Goal: Information Seeking & Learning: Learn about a topic

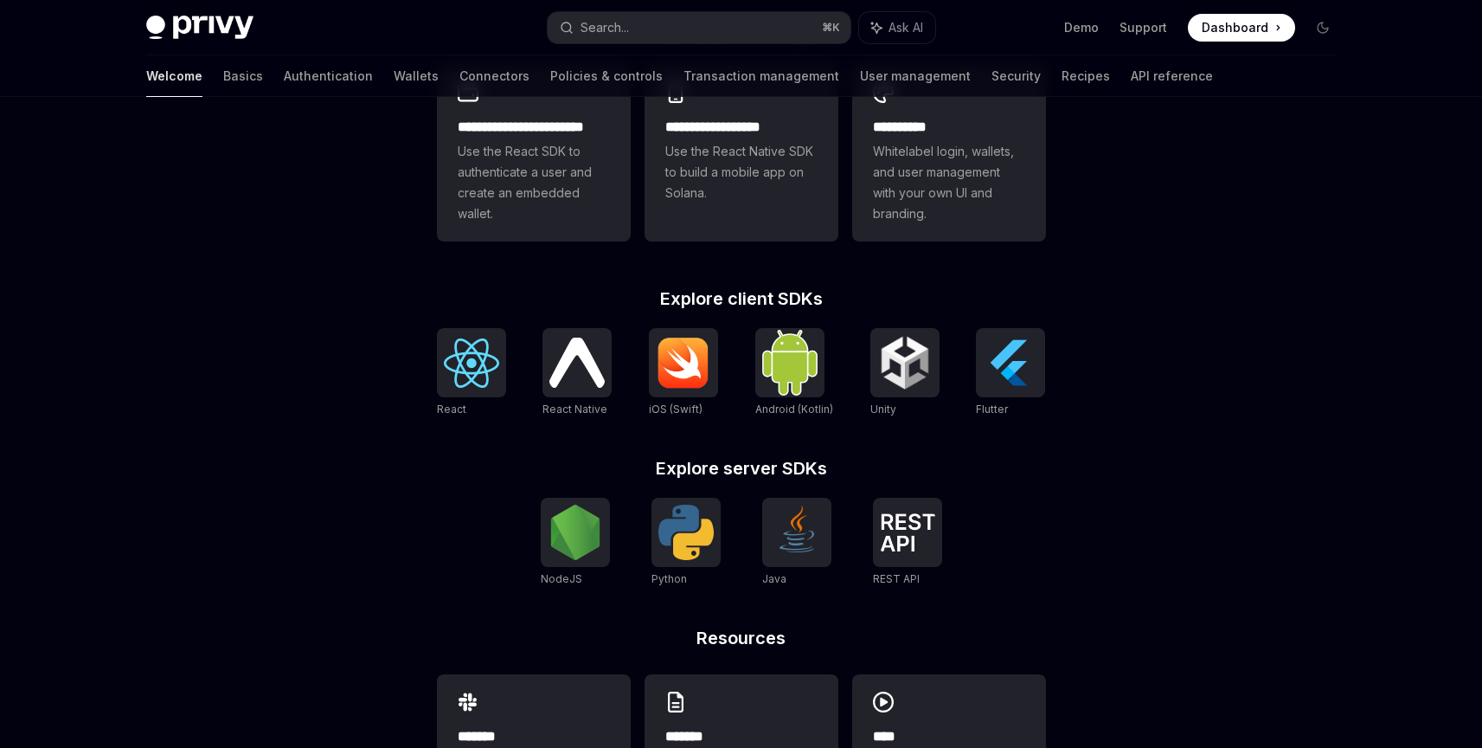
scroll to position [351, 0]
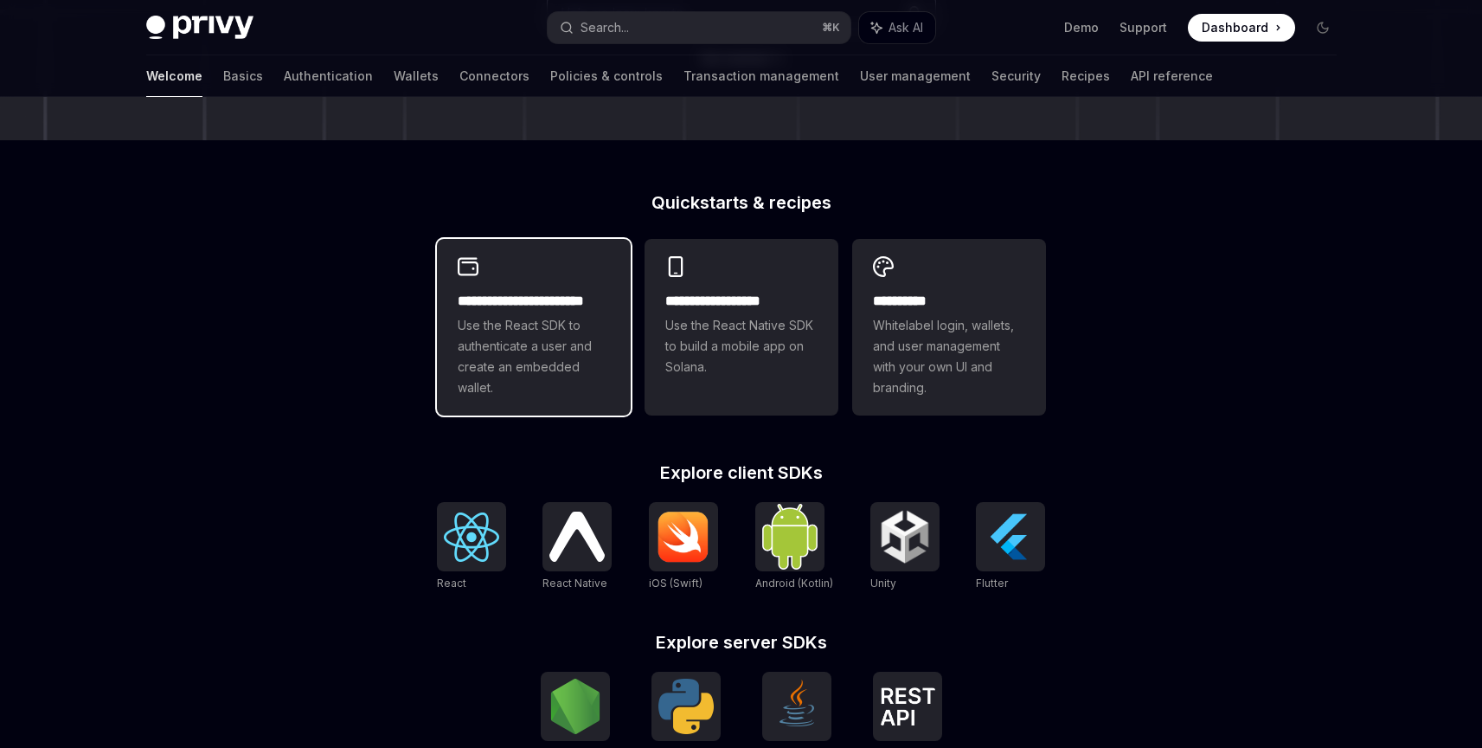
click at [547, 361] on span "Use the React SDK to authenticate a user and create an embedded wallet." at bounding box center [534, 356] width 152 height 83
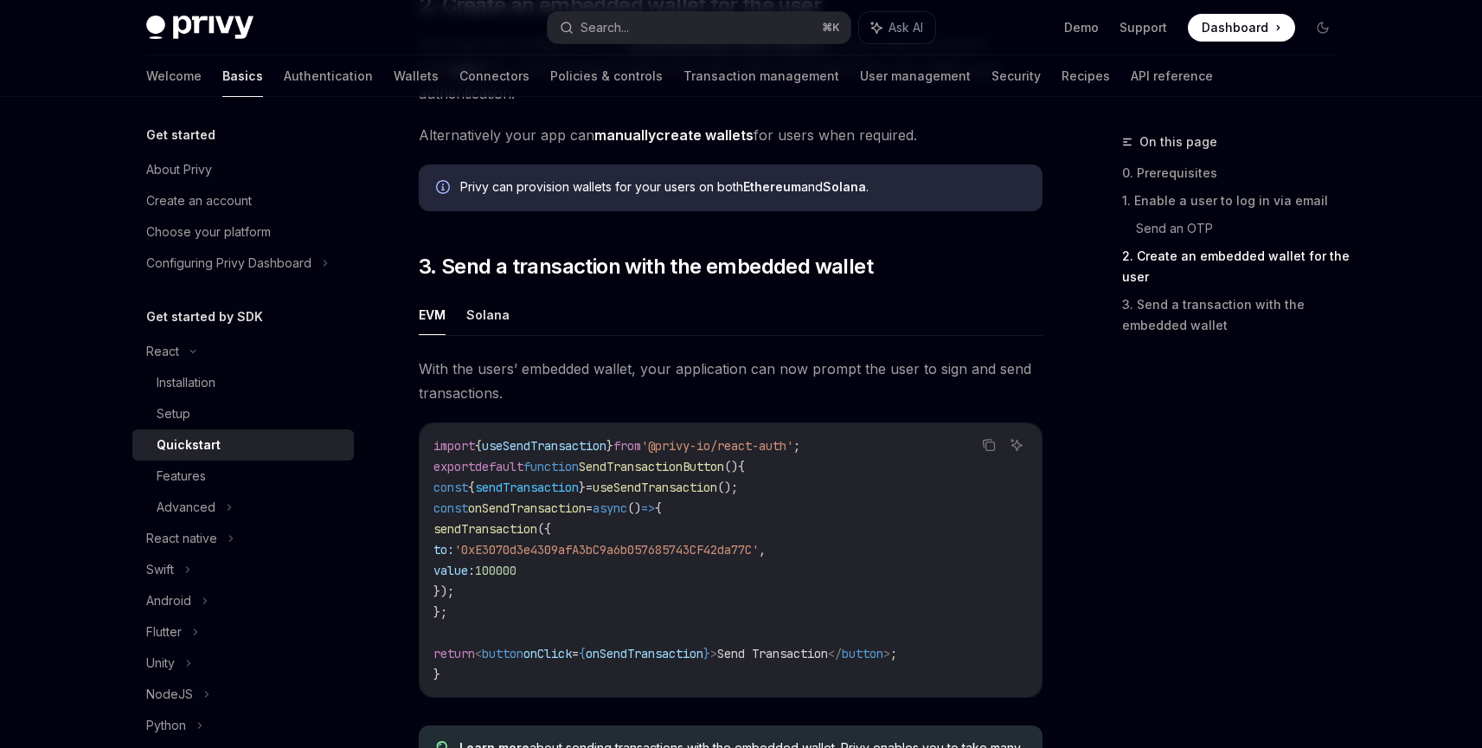
scroll to position [1390, 0]
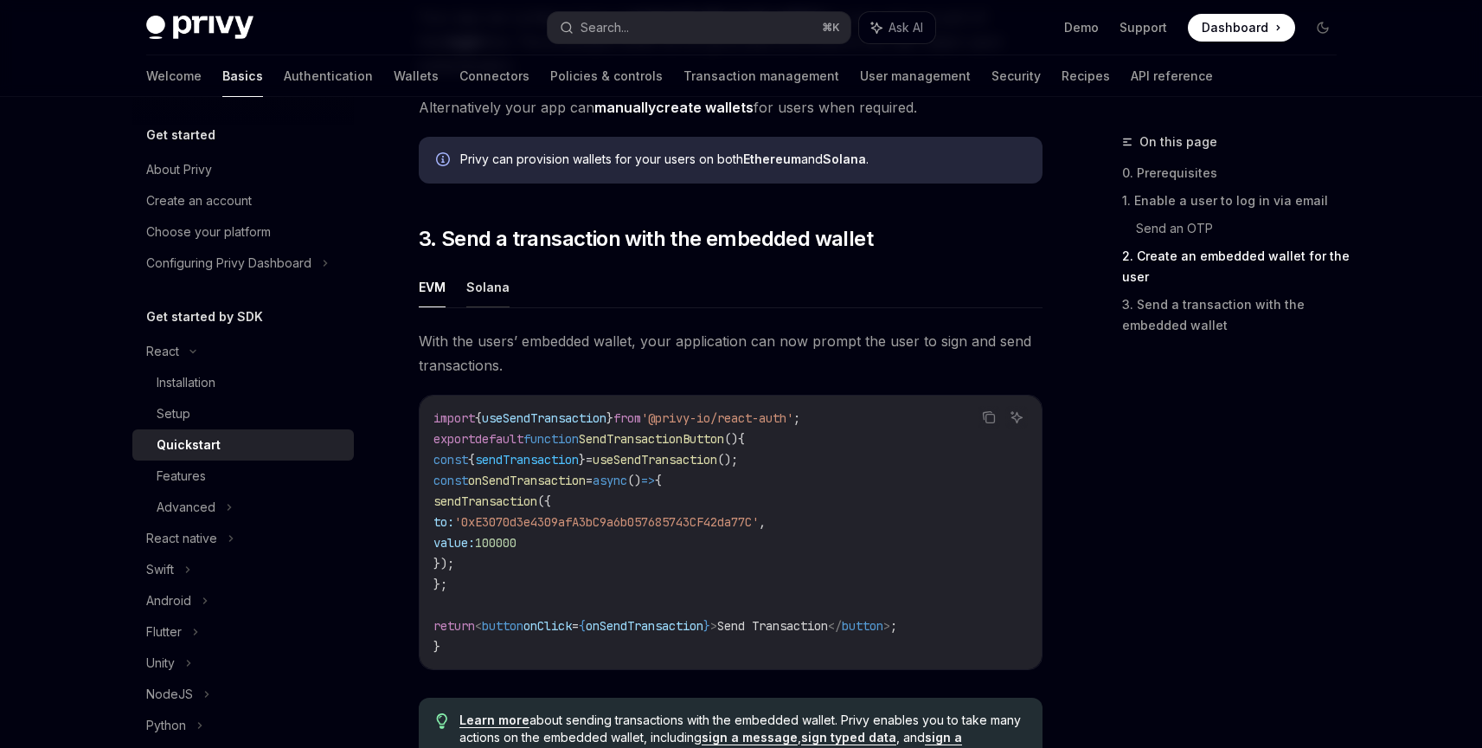
click at [489, 302] on button "Solana" at bounding box center [487, 287] width 43 height 41
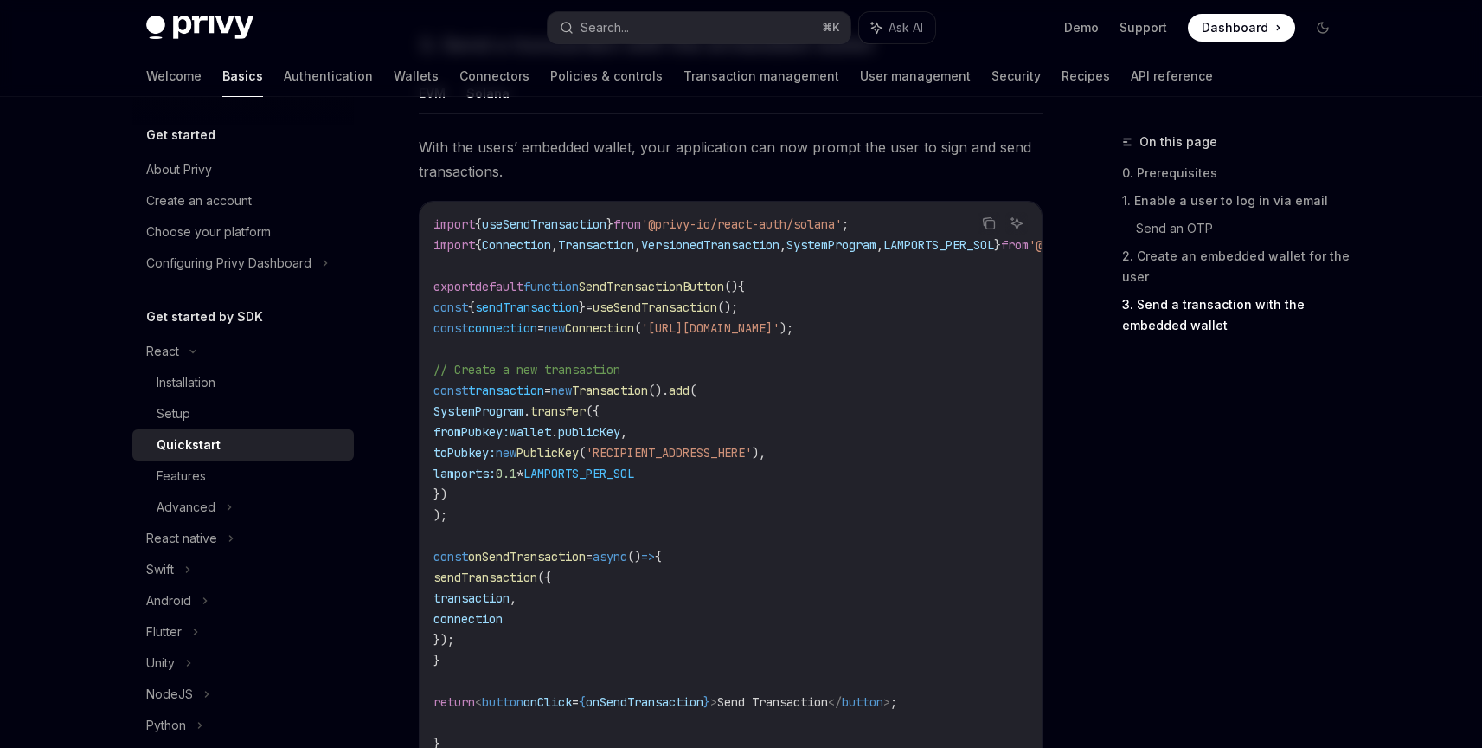
scroll to position [1611, 0]
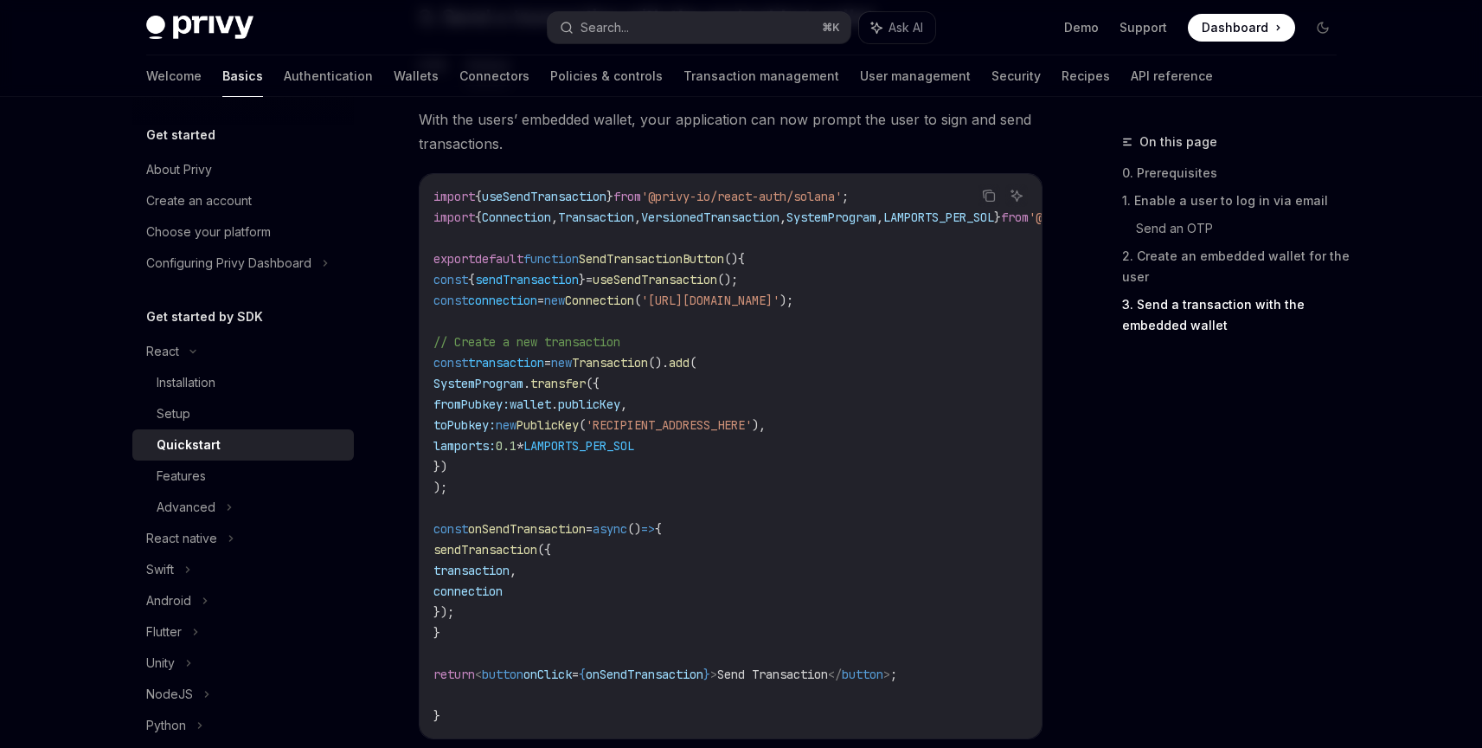
click at [941, 219] on span "LAMPORTS_PER_SOL" at bounding box center [938, 217] width 111 height 16
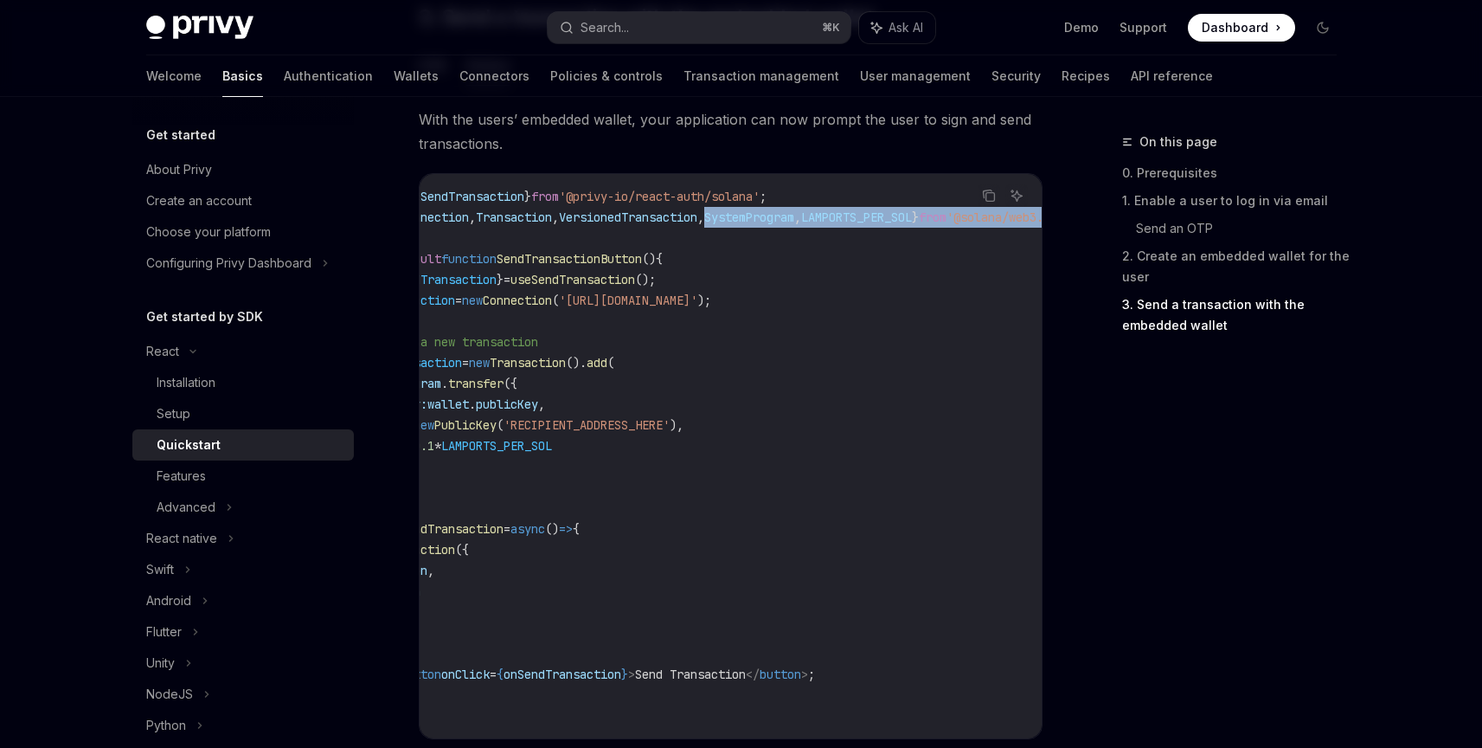
scroll to position [0, 0]
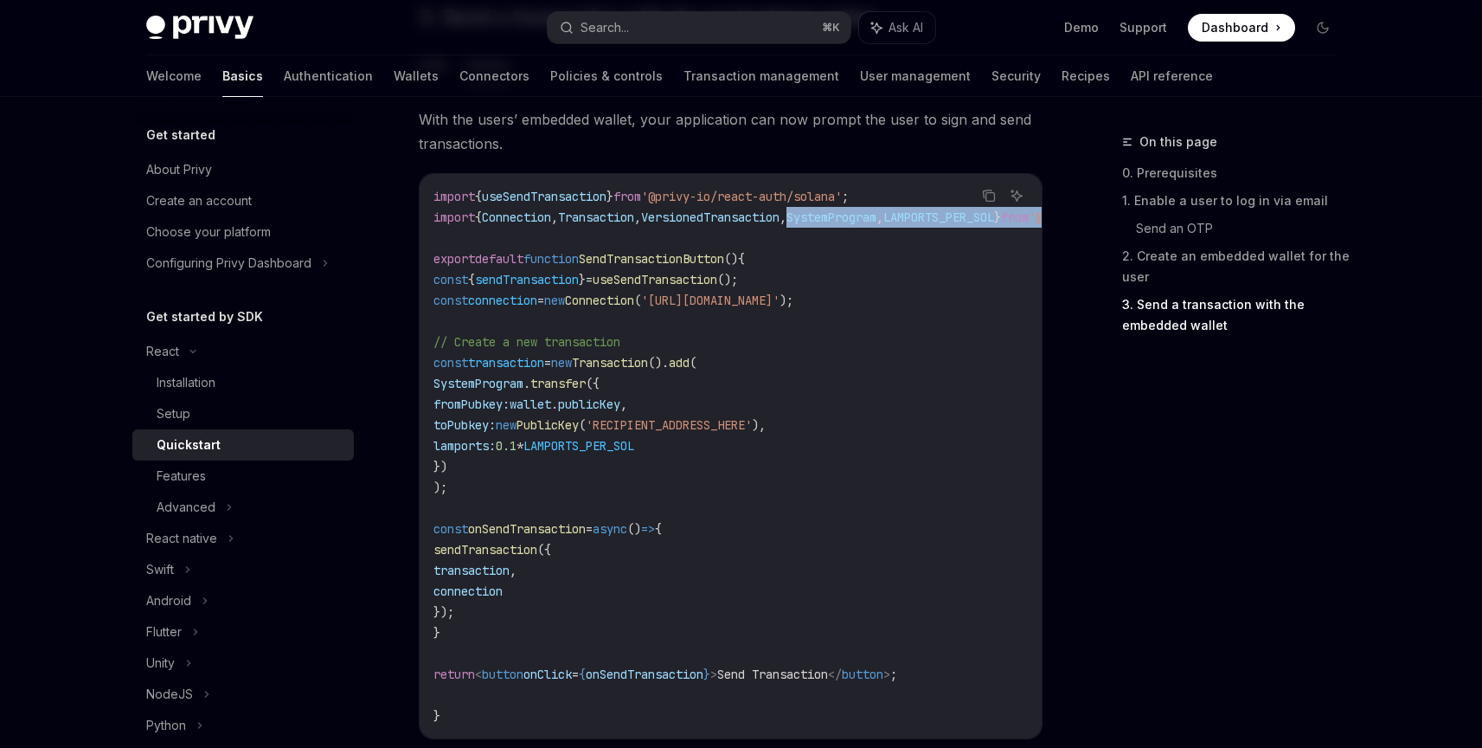
drag, startPoint x: 825, startPoint y: 228, endPoint x: 650, endPoint y: 234, distance: 175.7
click at [650, 234] on code "import { useSendTransaction } from '@privy-io/react-auth/solana' ; import { Con…" at bounding box center [813, 456] width 761 height 540
copy code "SystemProgram , LAMPORTS_PER_SOL } from '@solana/web3.js' ;"
click at [648, 367] on span "Transaction" at bounding box center [610, 363] width 76 height 16
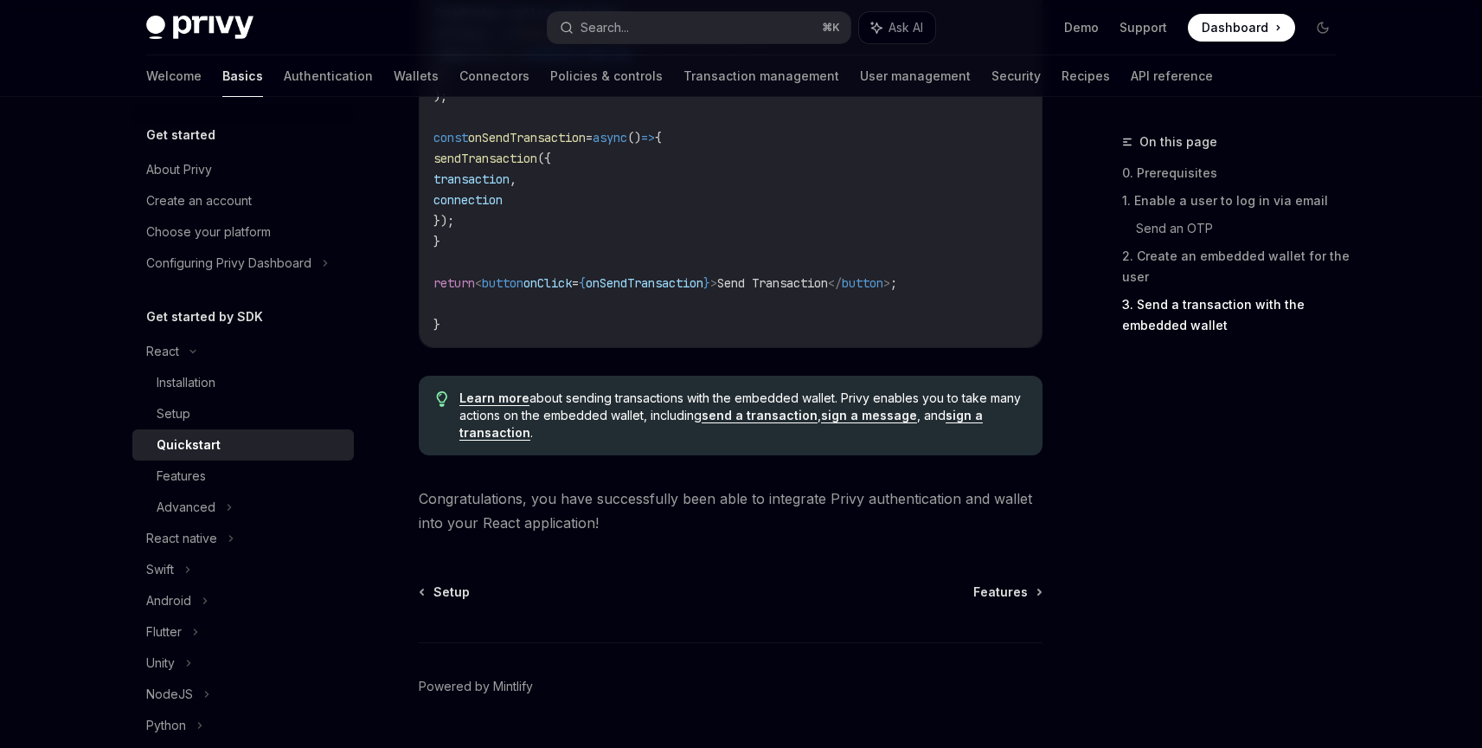
scroll to position [2060, 0]
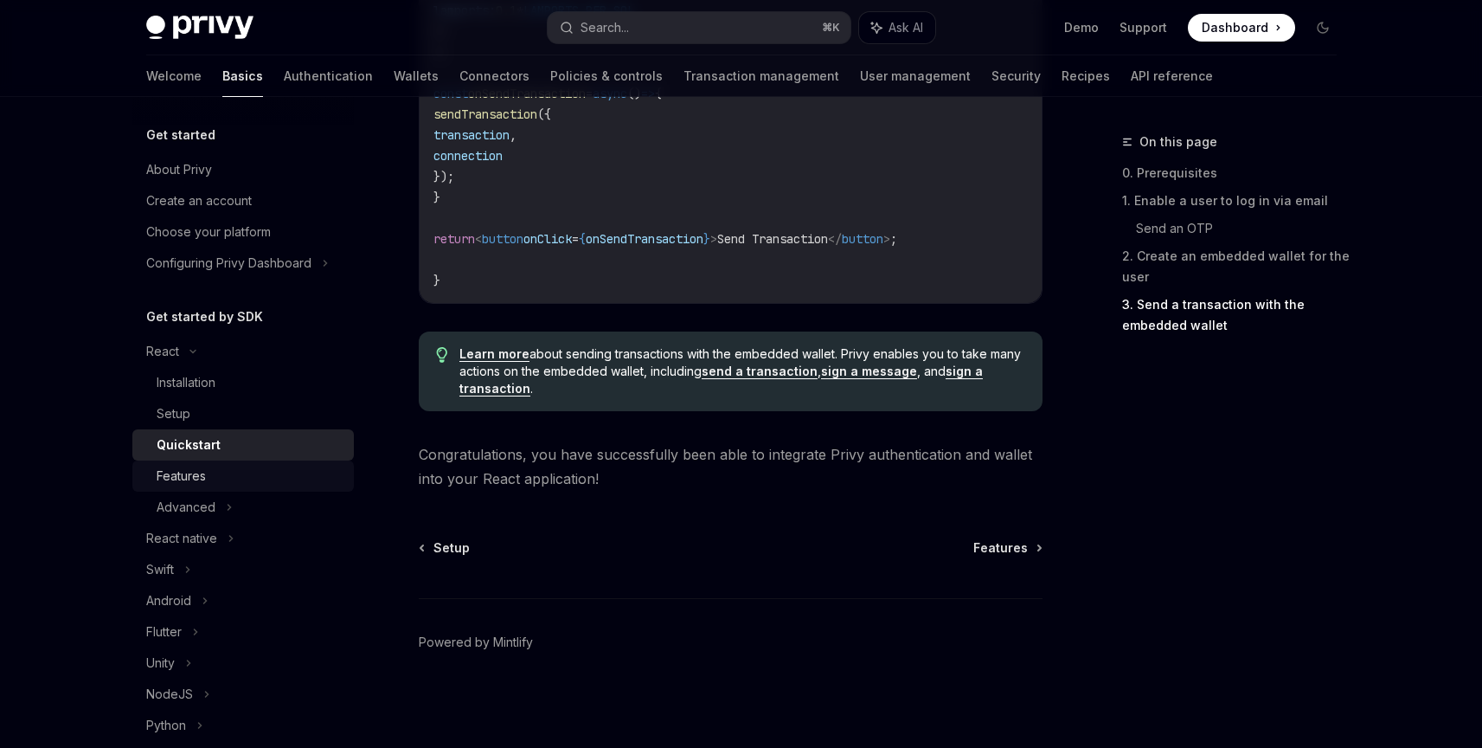
click at [229, 486] on link "Features" at bounding box center [243, 475] width 222 height 31
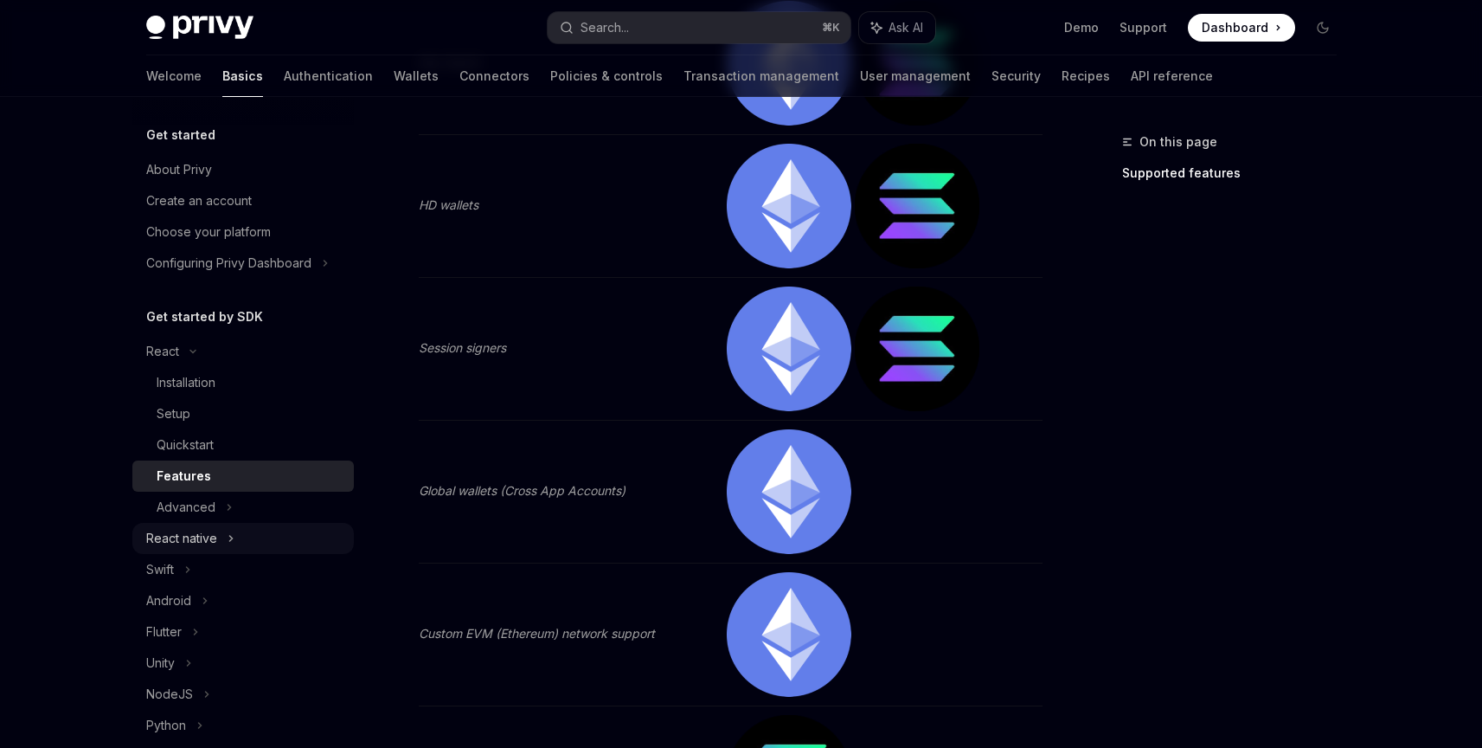
scroll to position [2161, 0]
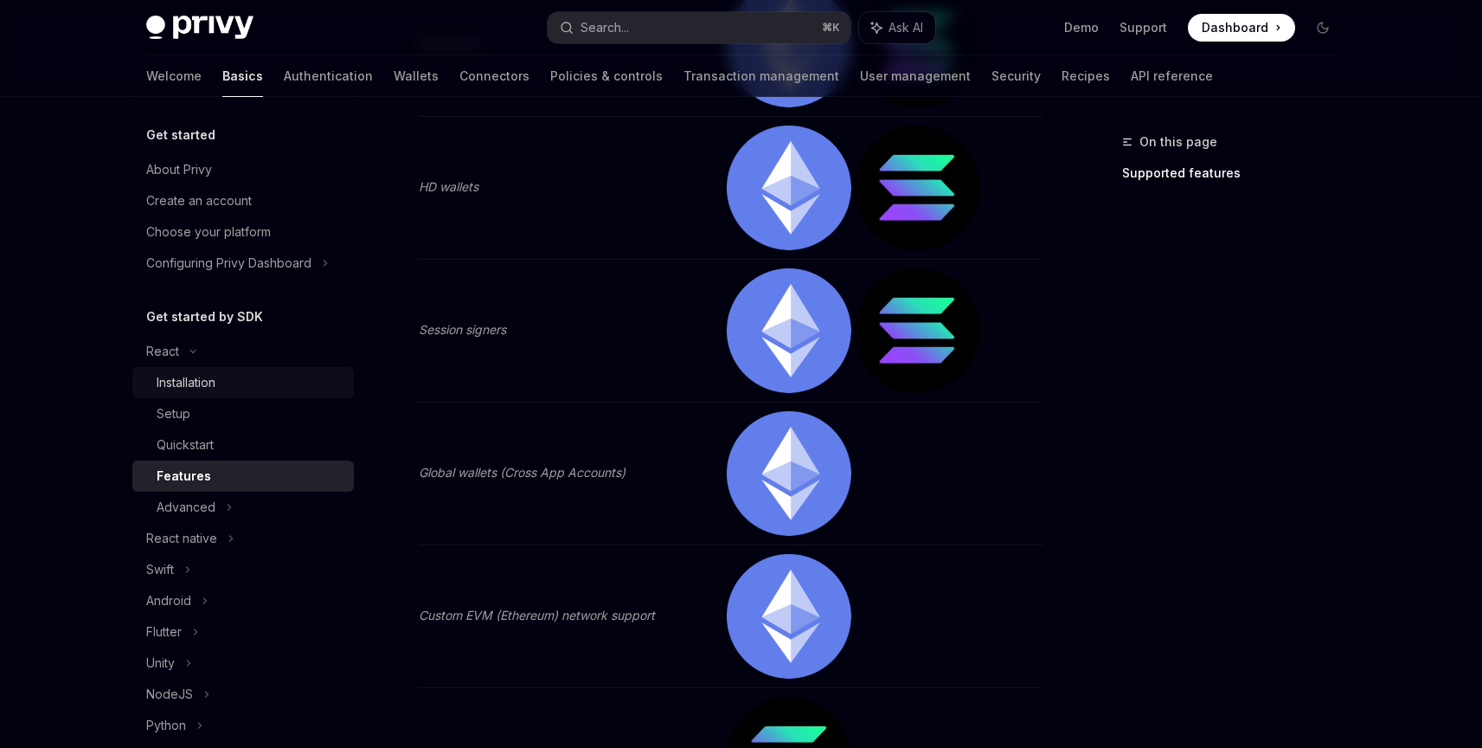
click at [230, 380] on div "Installation" at bounding box center [250, 382] width 187 height 21
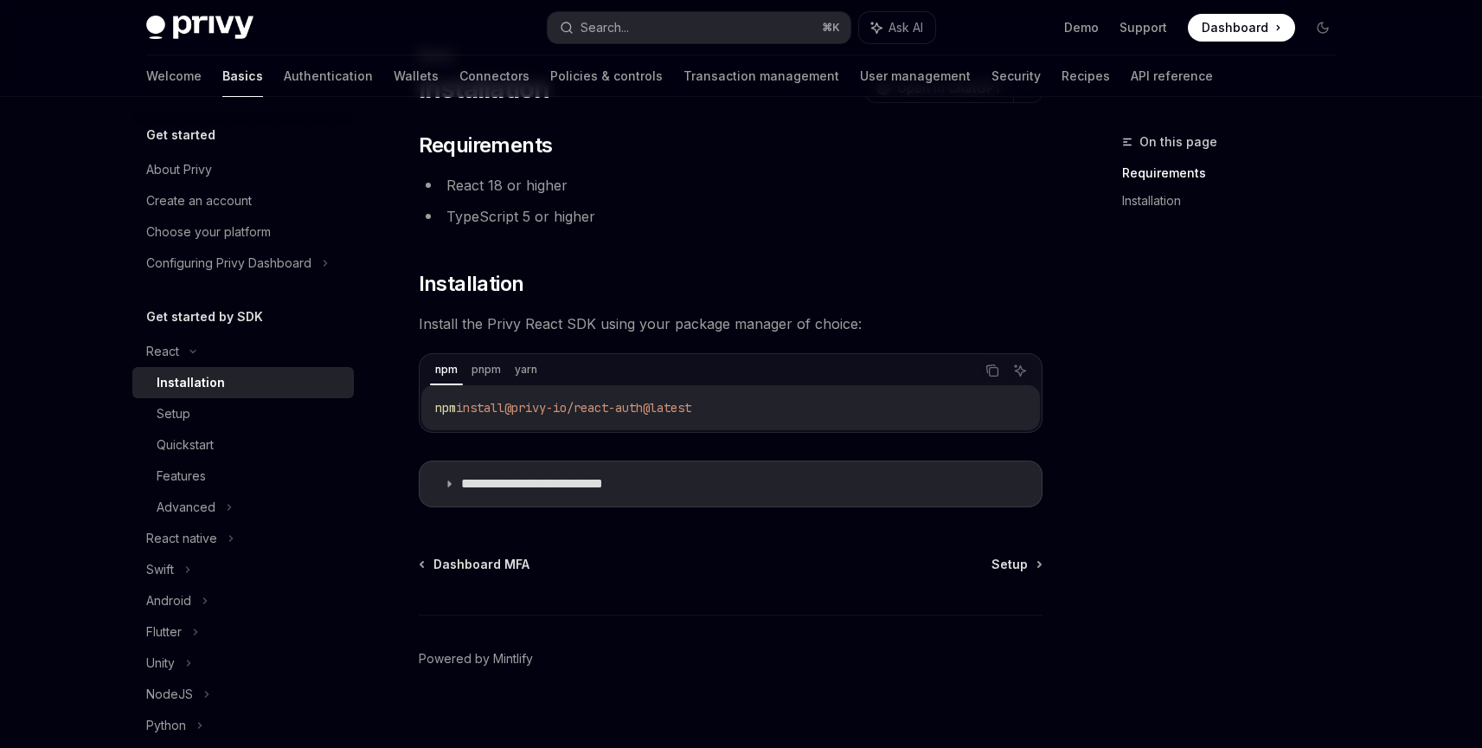
scroll to position [103, 0]
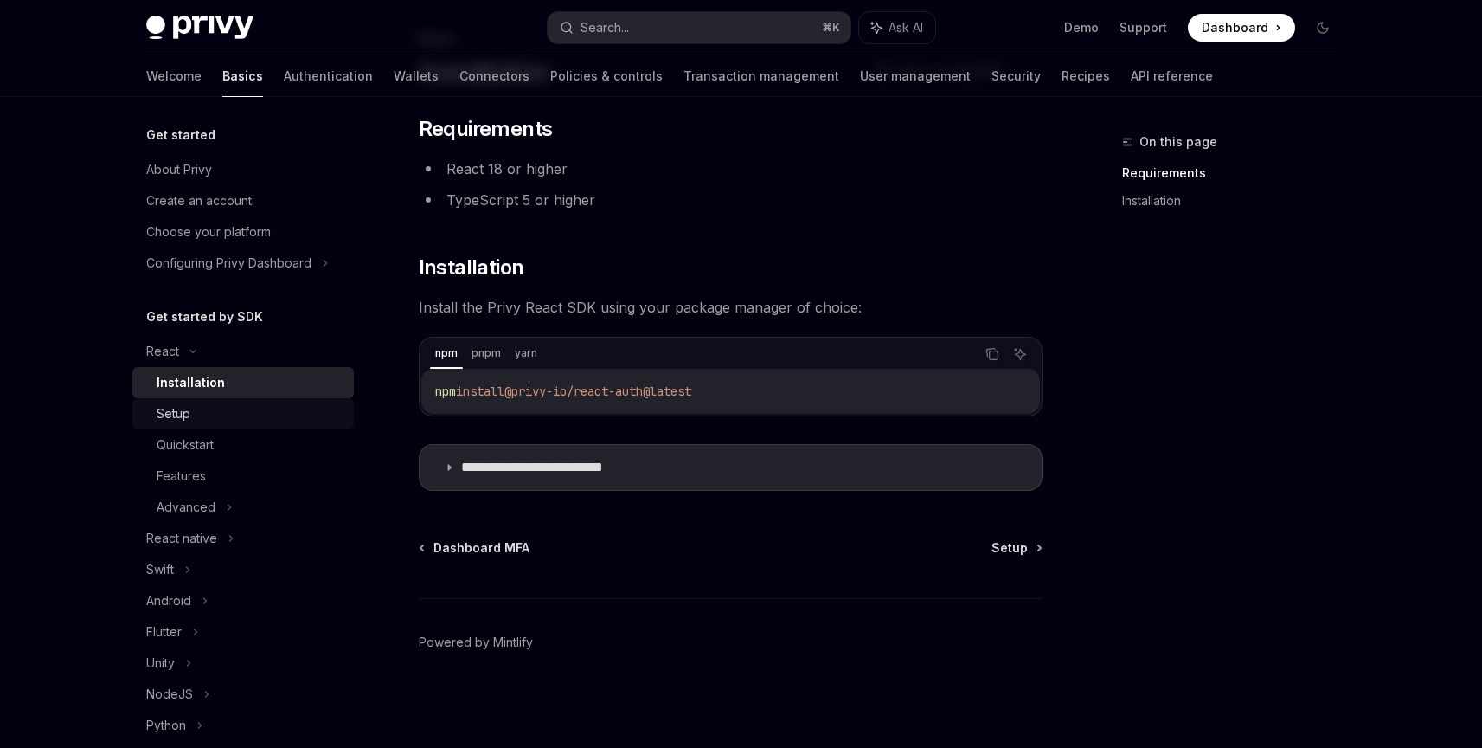
click at [254, 424] on link "Setup" at bounding box center [243, 413] width 222 height 31
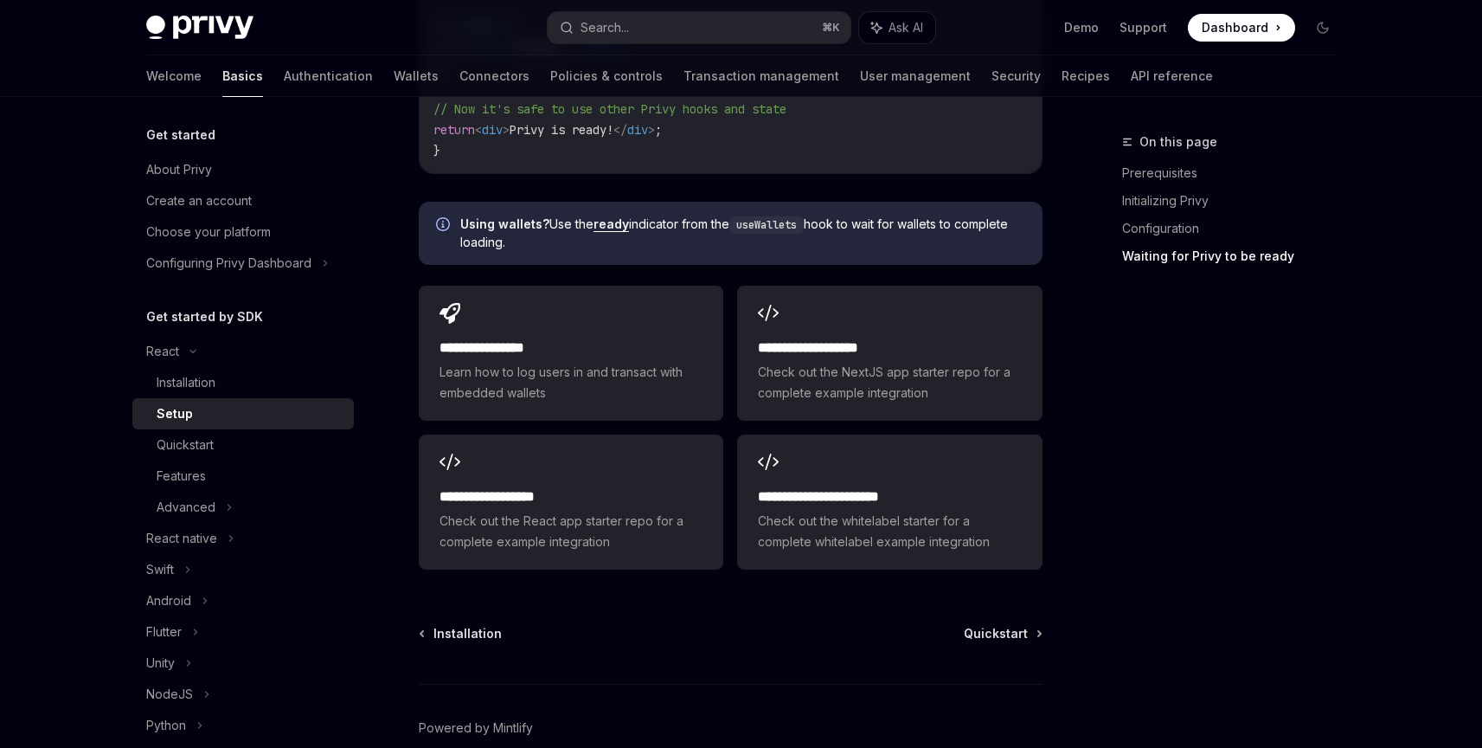
scroll to position [2223, 0]
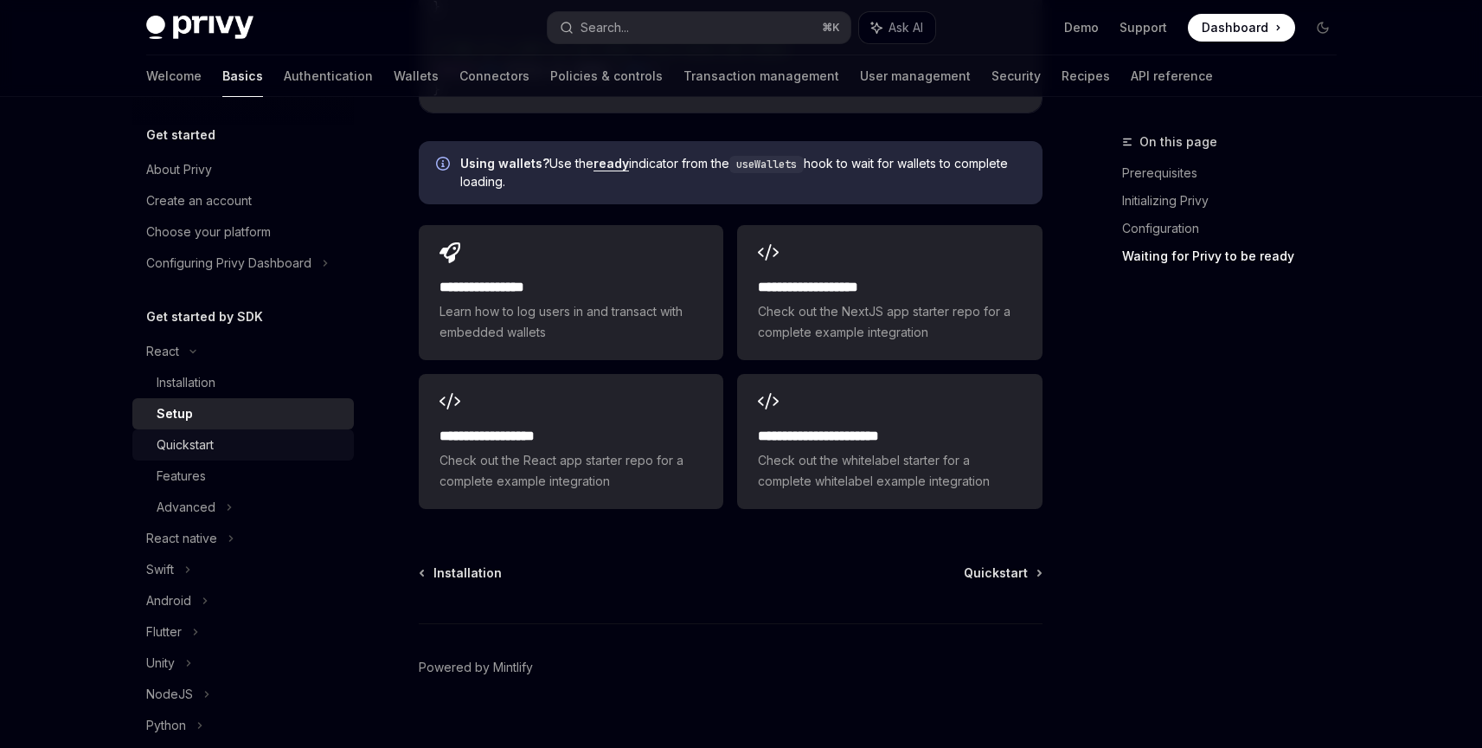
click at [220, 449] on div "Quickstart" at bounding box center [250, 444] width 187 height 21
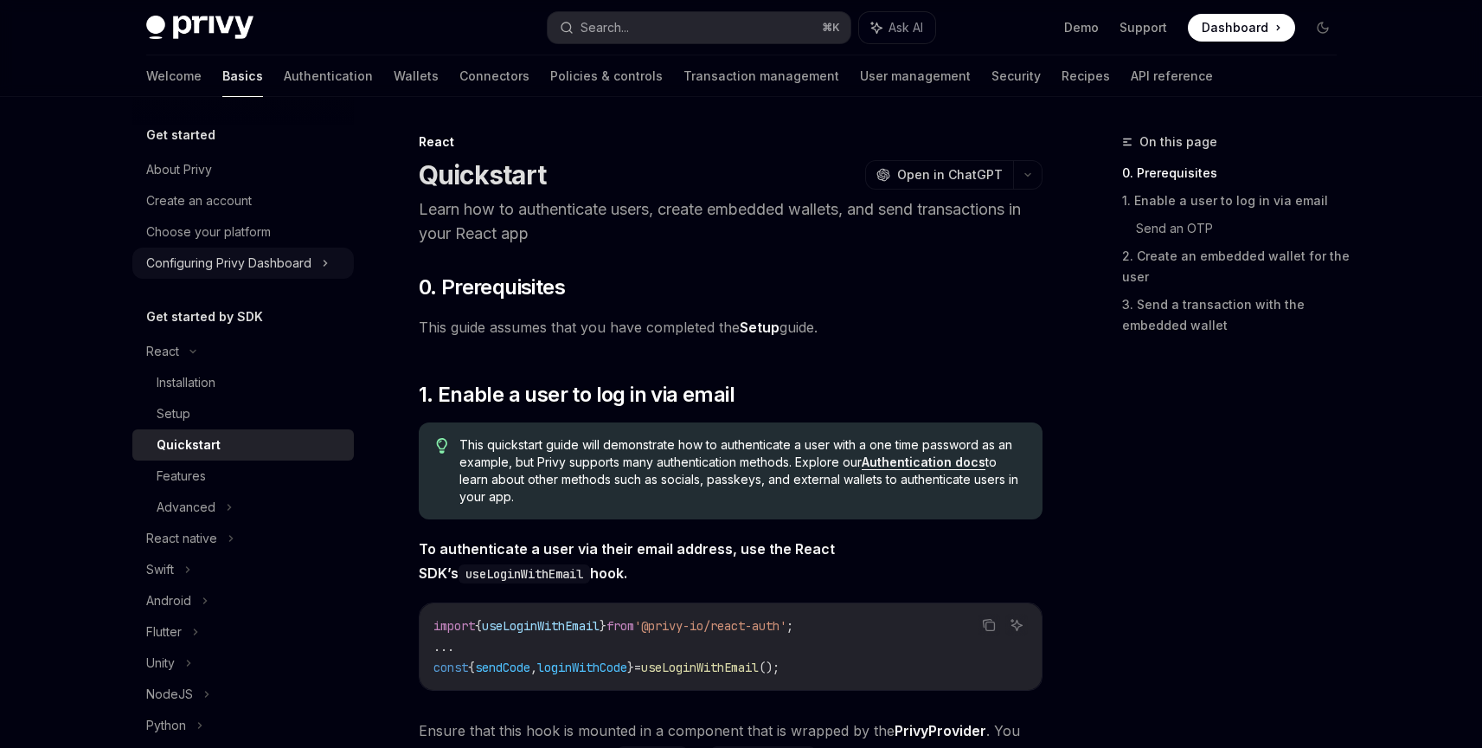
click at [324, 260] on icon at bounding box center [325, 263] width 7 height 21
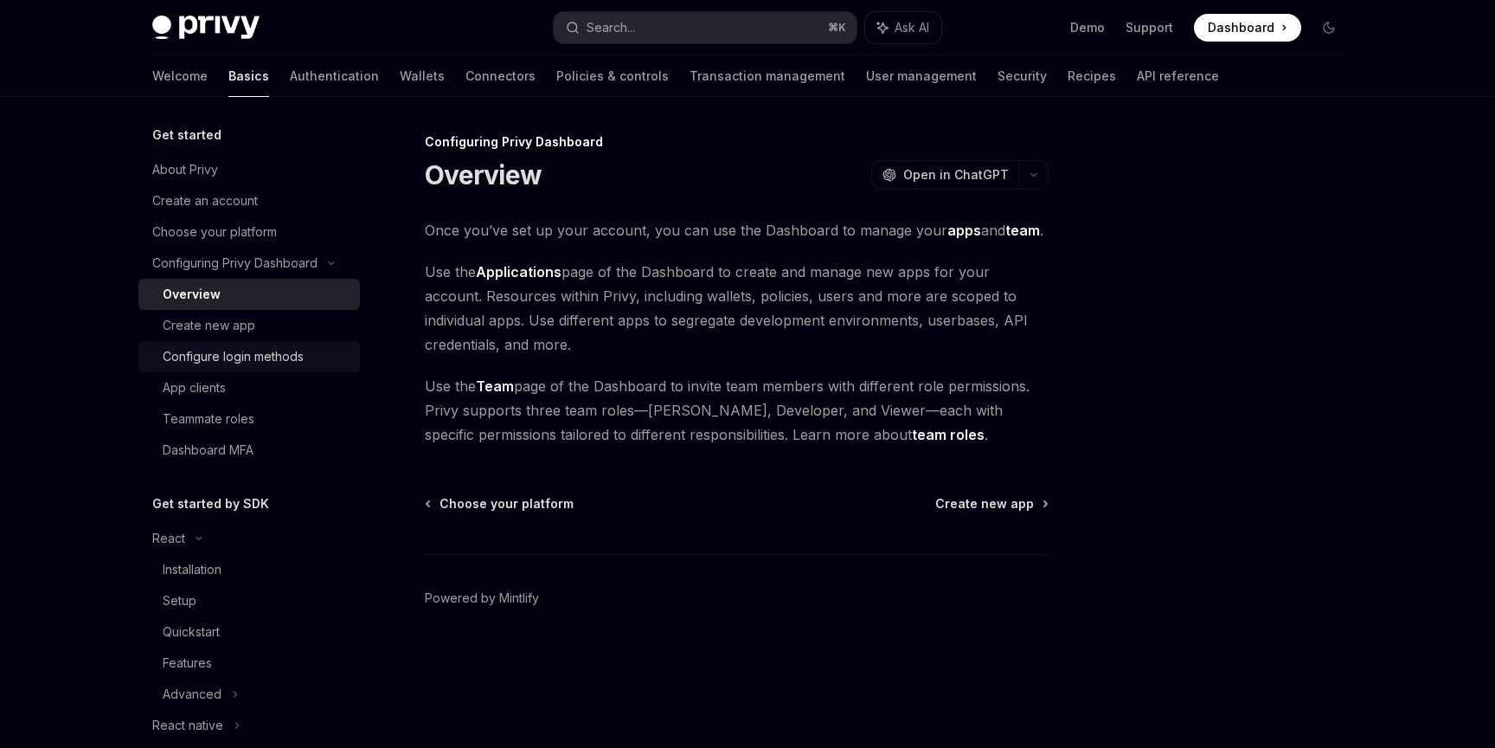
click at [280, 365] on div "Configure login methods" at bounding box center [233, 356] width 141 height 21
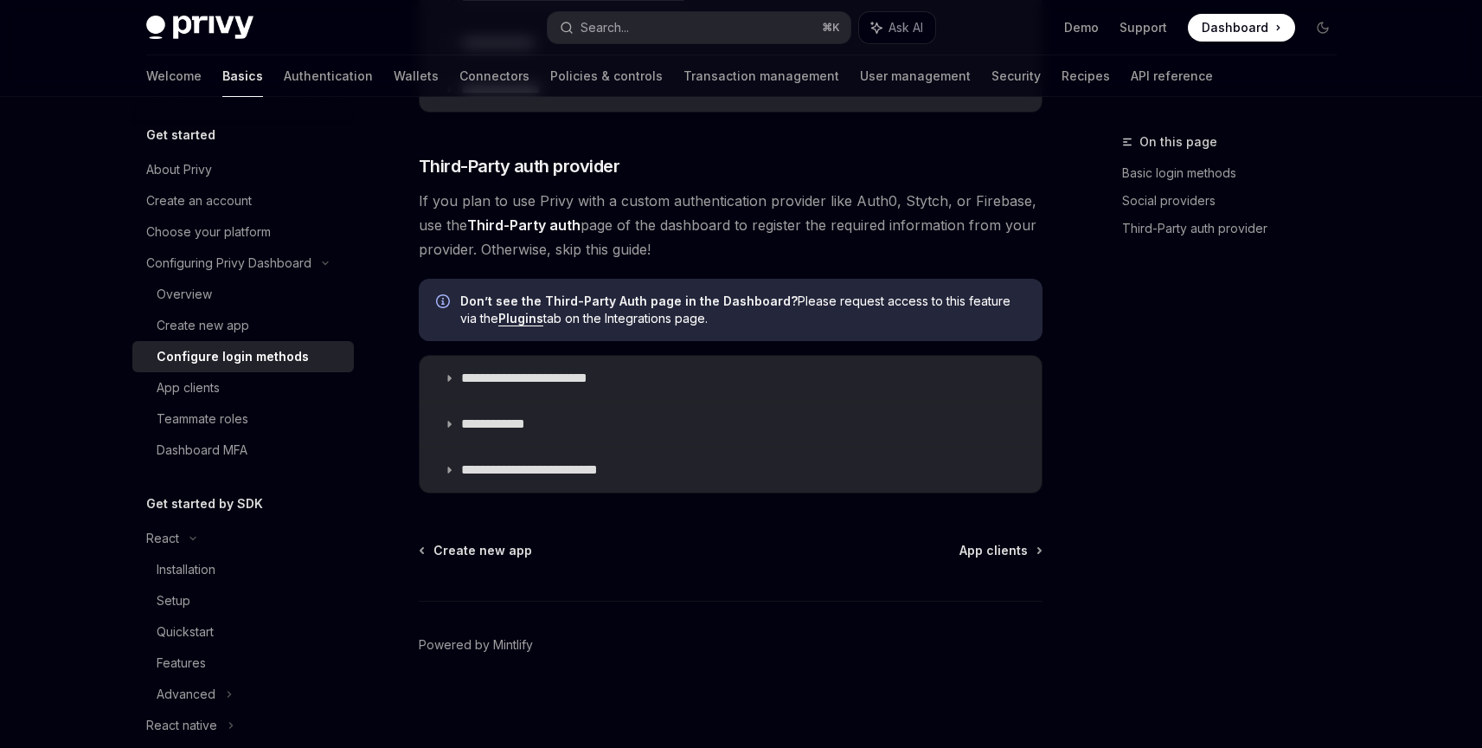
scroll to position [908, 0]
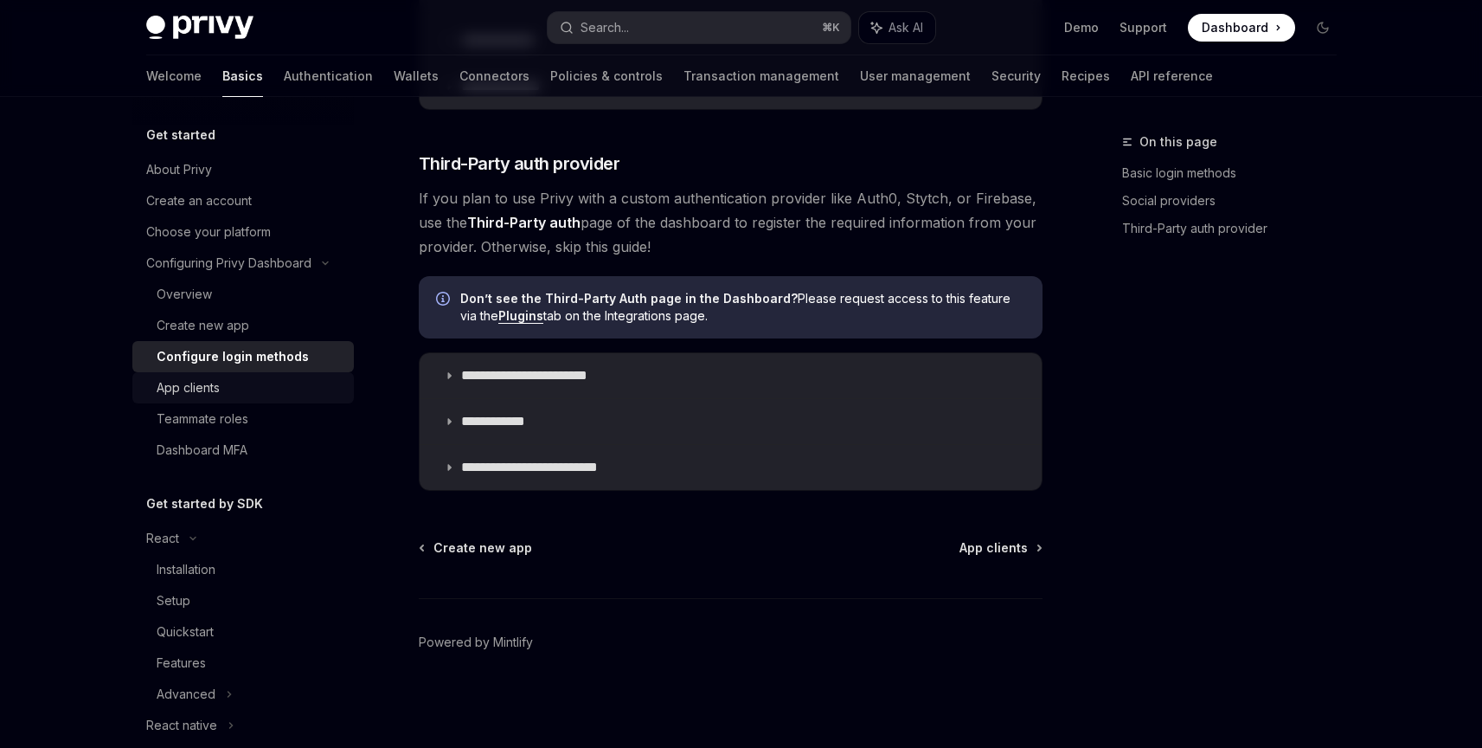
click at [267, 393] on div "App clients" at bounding box center [250, 387] width 187 height 21
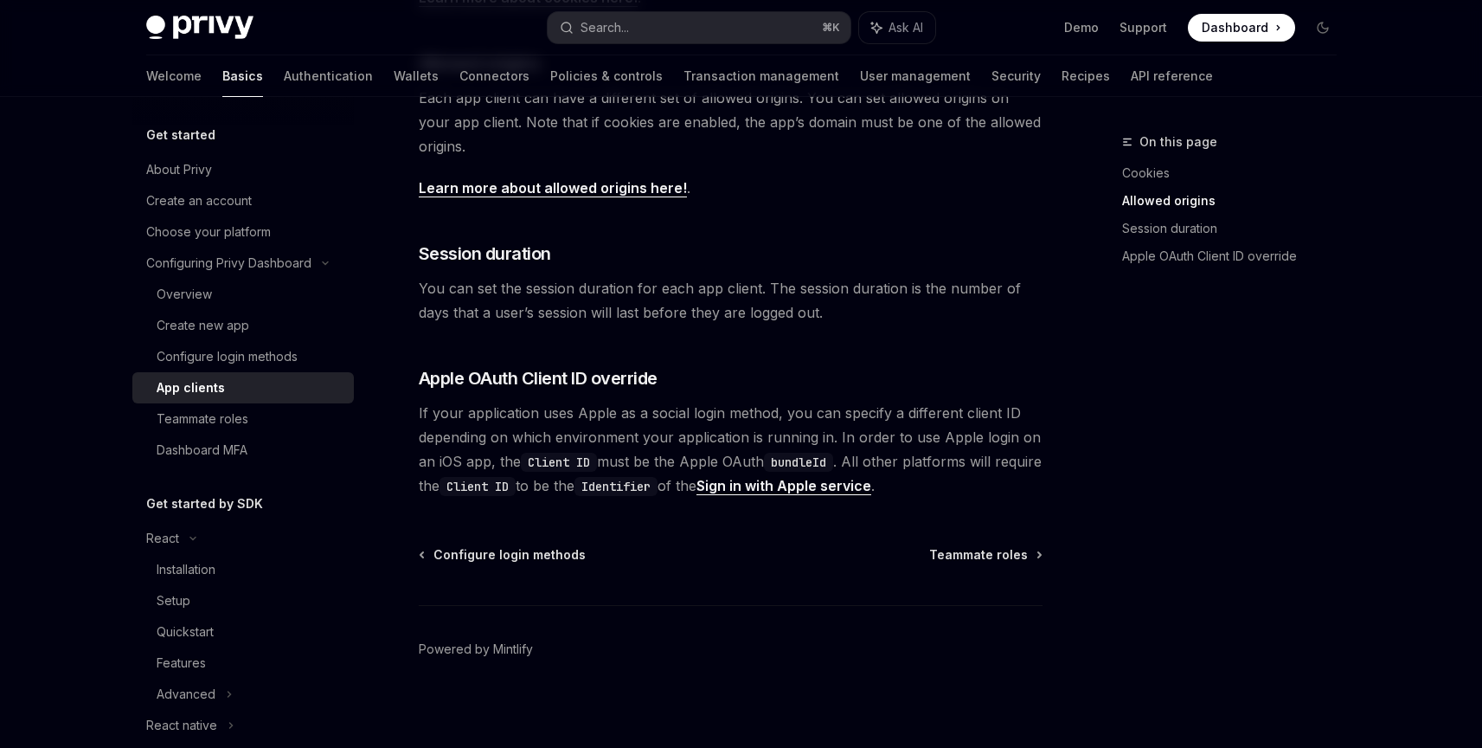
scroll to position [634, 0]
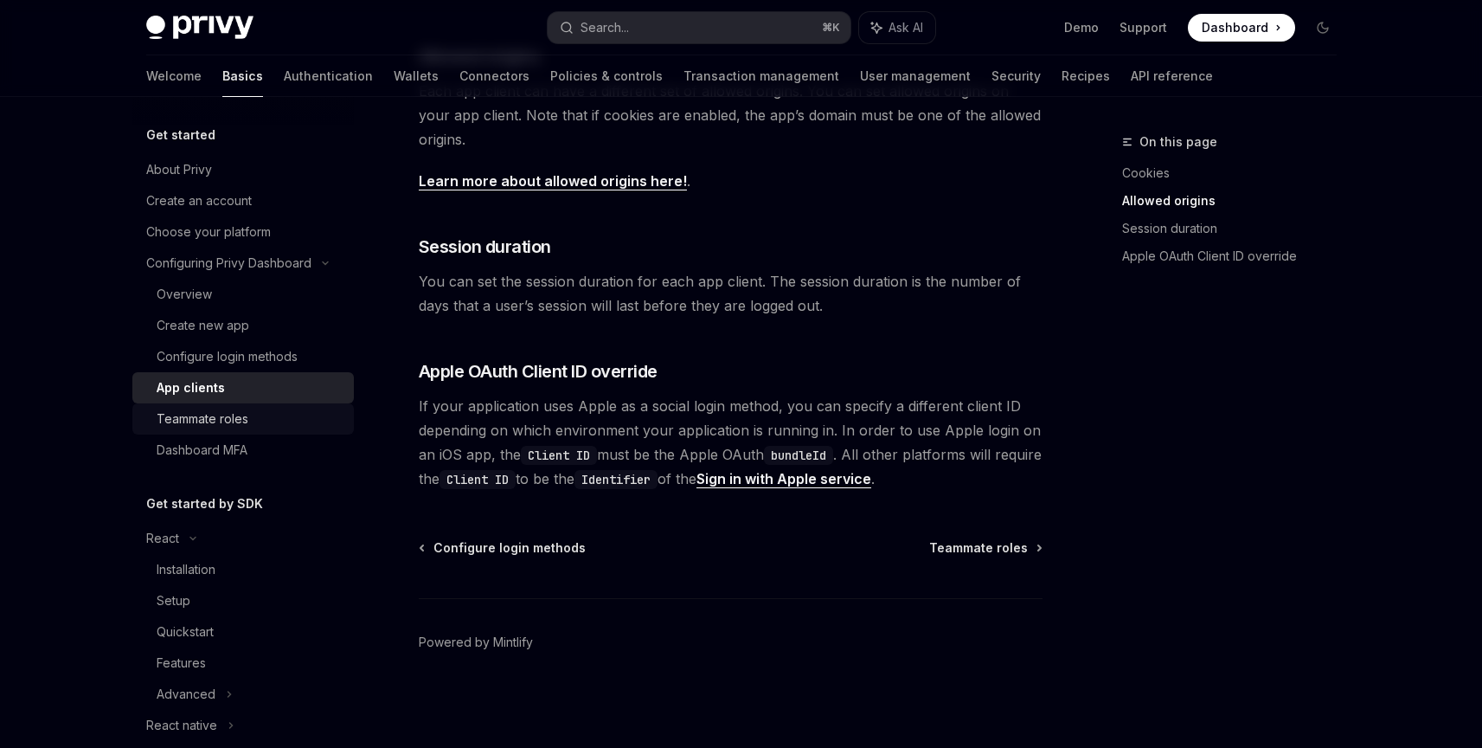
click at [224, 423] on div "Teammate roles" at bounding box center [203, 418] width 92 height 21
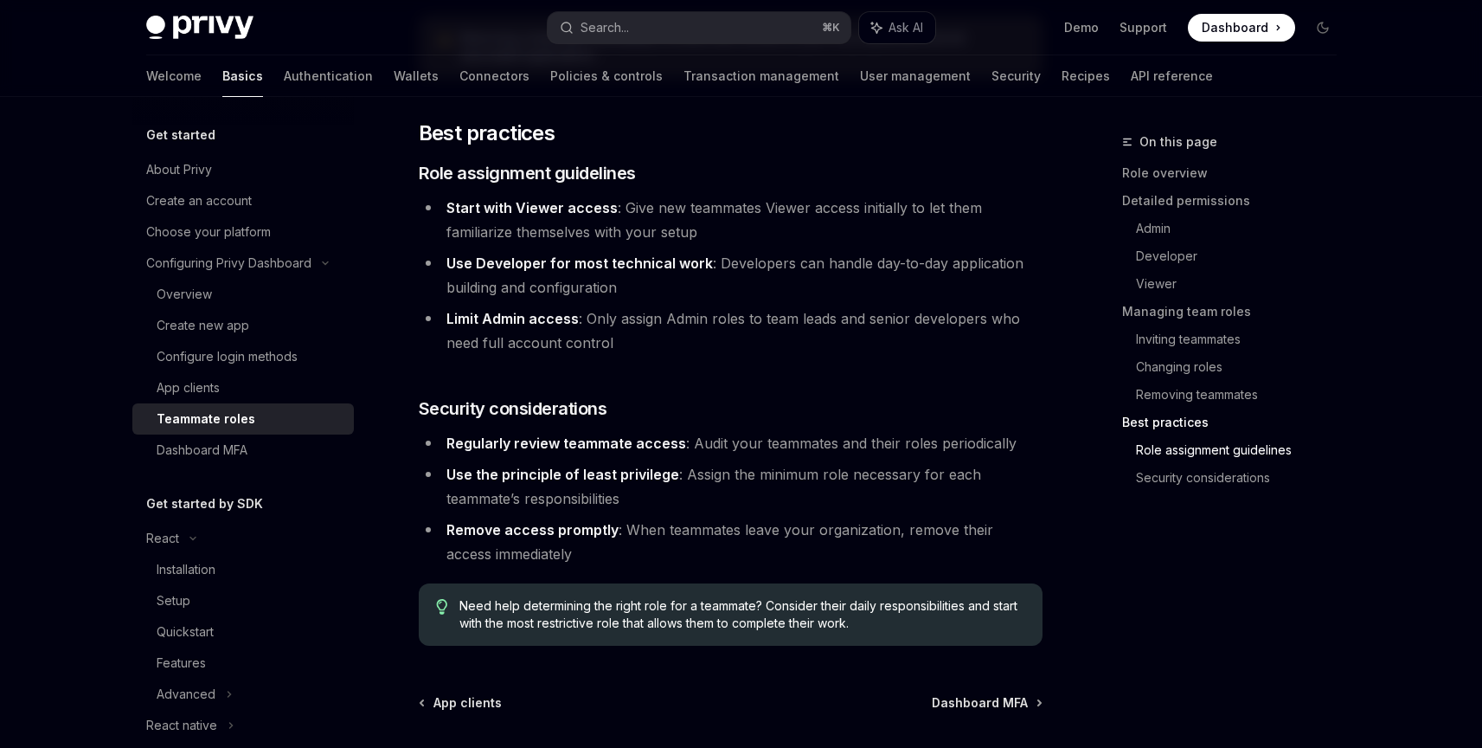
scroll to position [3062, 0]
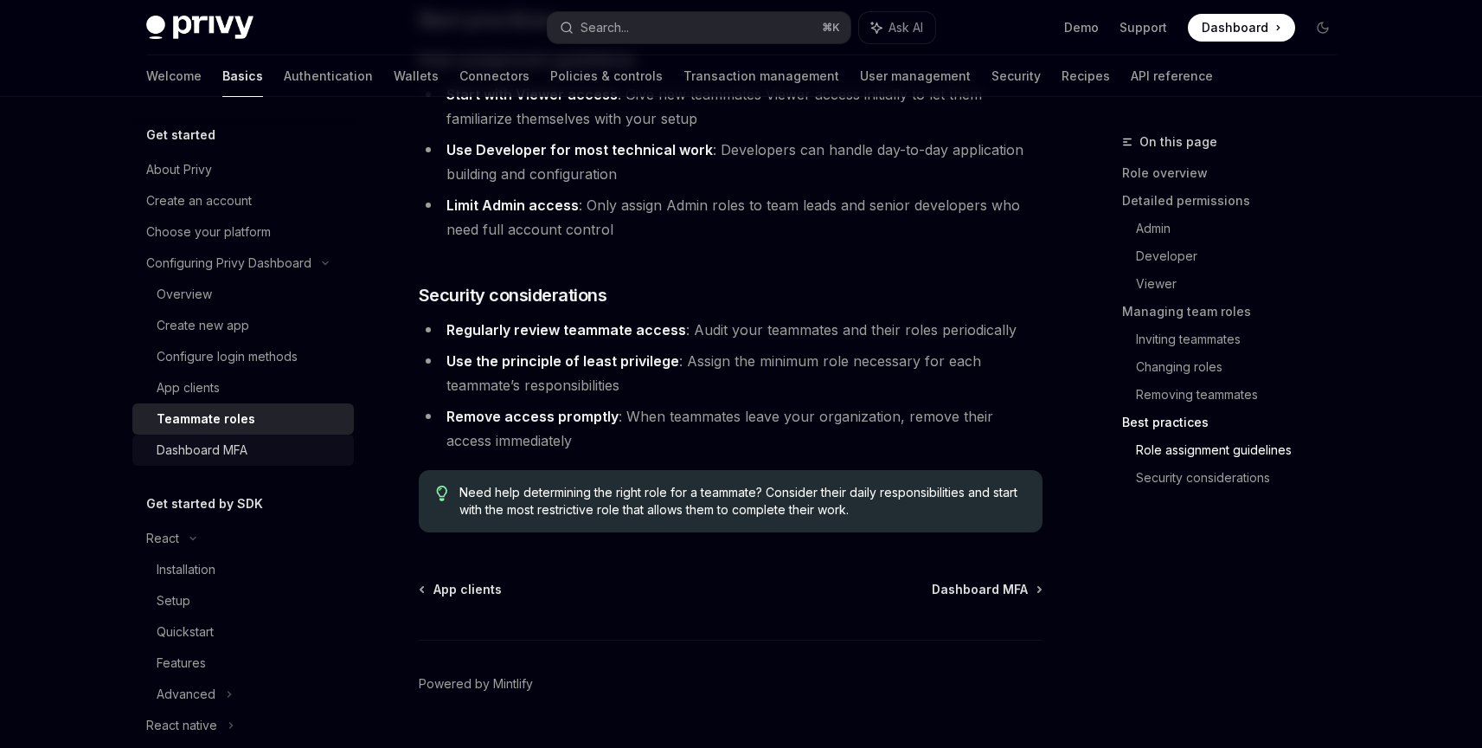
click at [242, 458] on div "Dashboard MFA" at bounding box center [202, 450] width 91 height 21
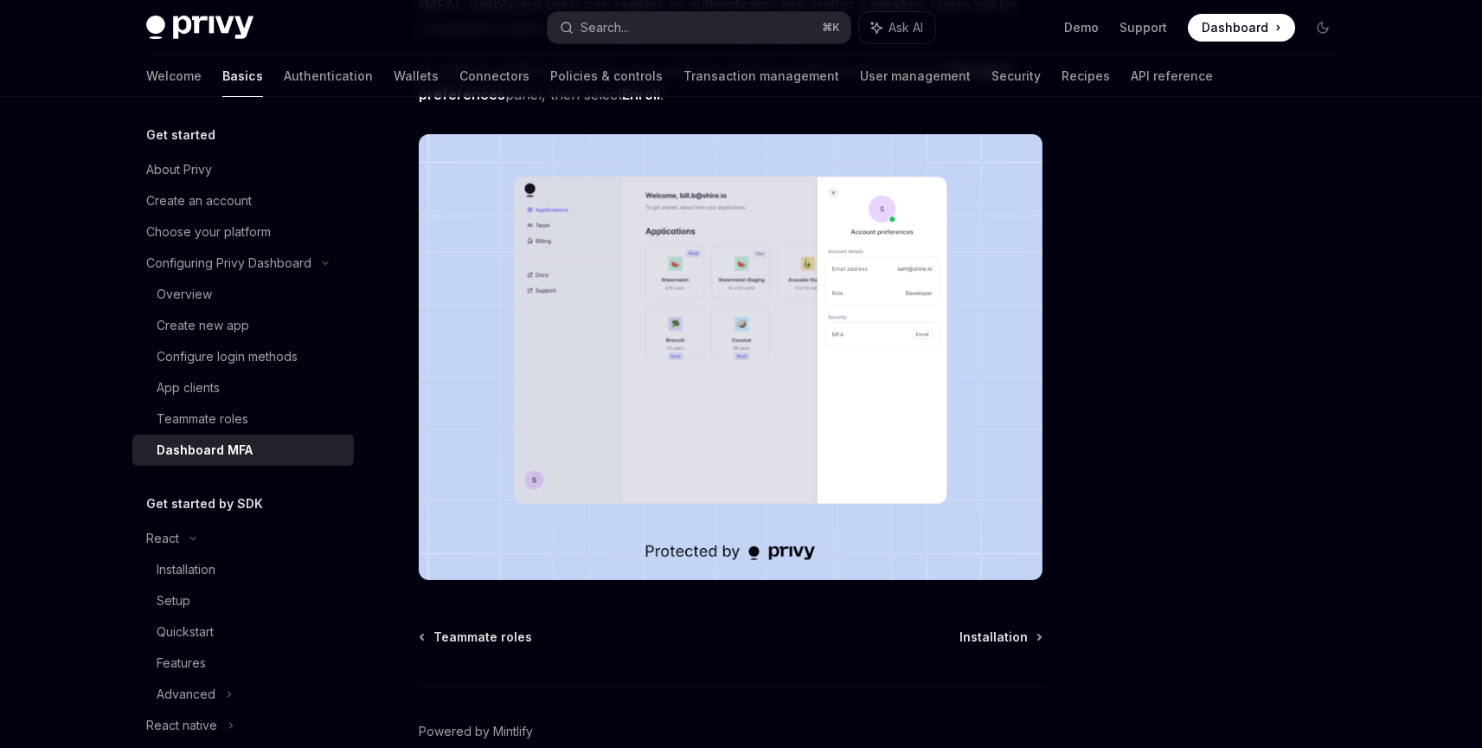
scroll to position [339, 0]
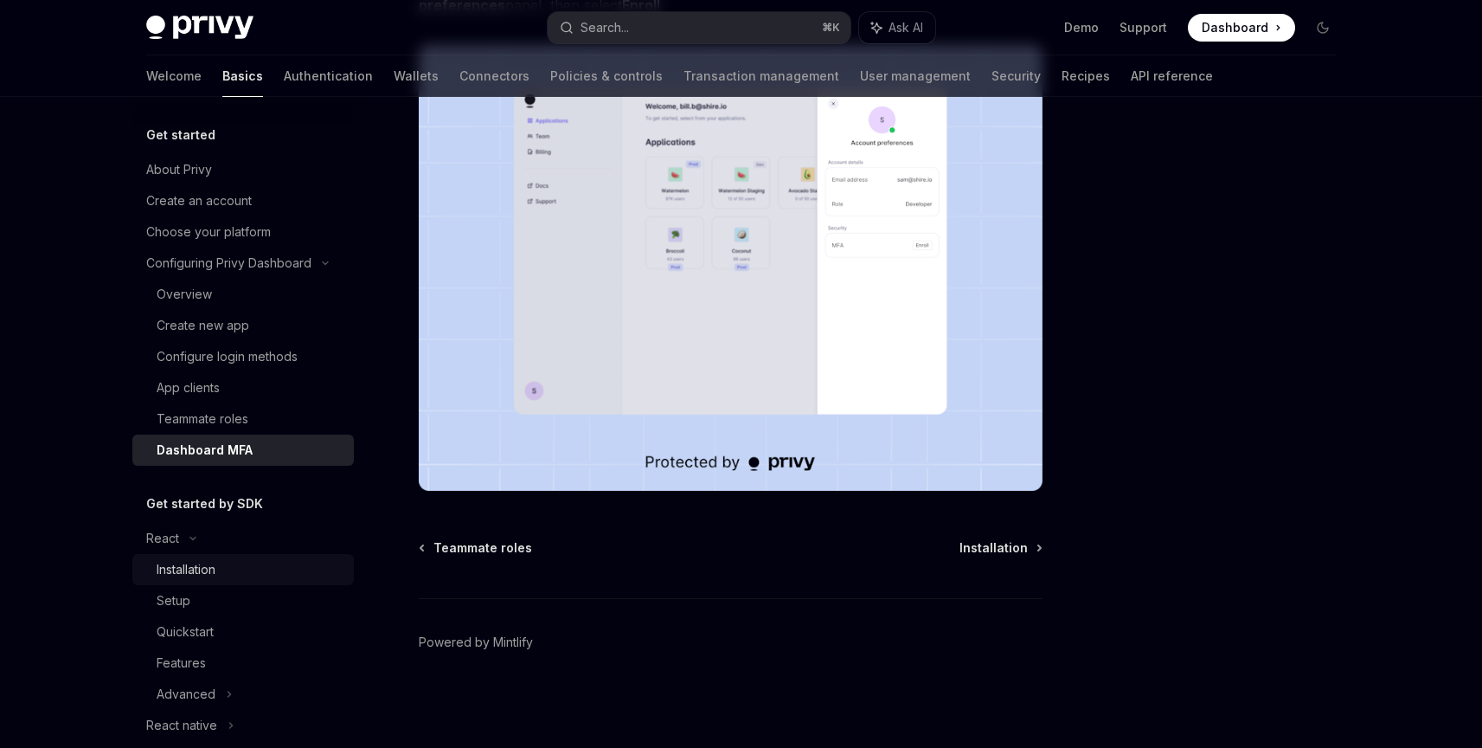
click at [231, 559] on div "Installation" at bounding box center [250, 569] width 187 height 21
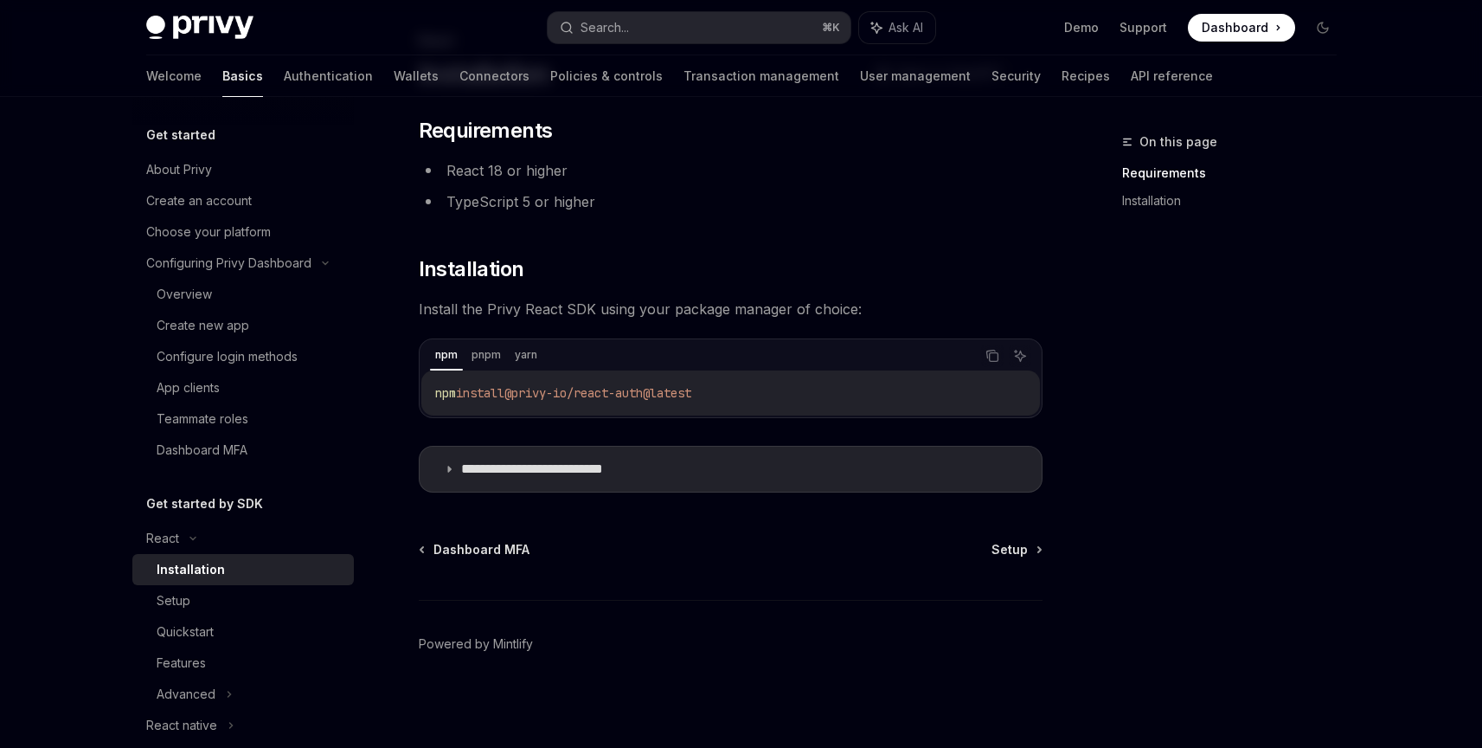
scroll to position [103, 0]
click at [191, 610] on div "Setup" at bounding box center [250, 600] width 187 height 21
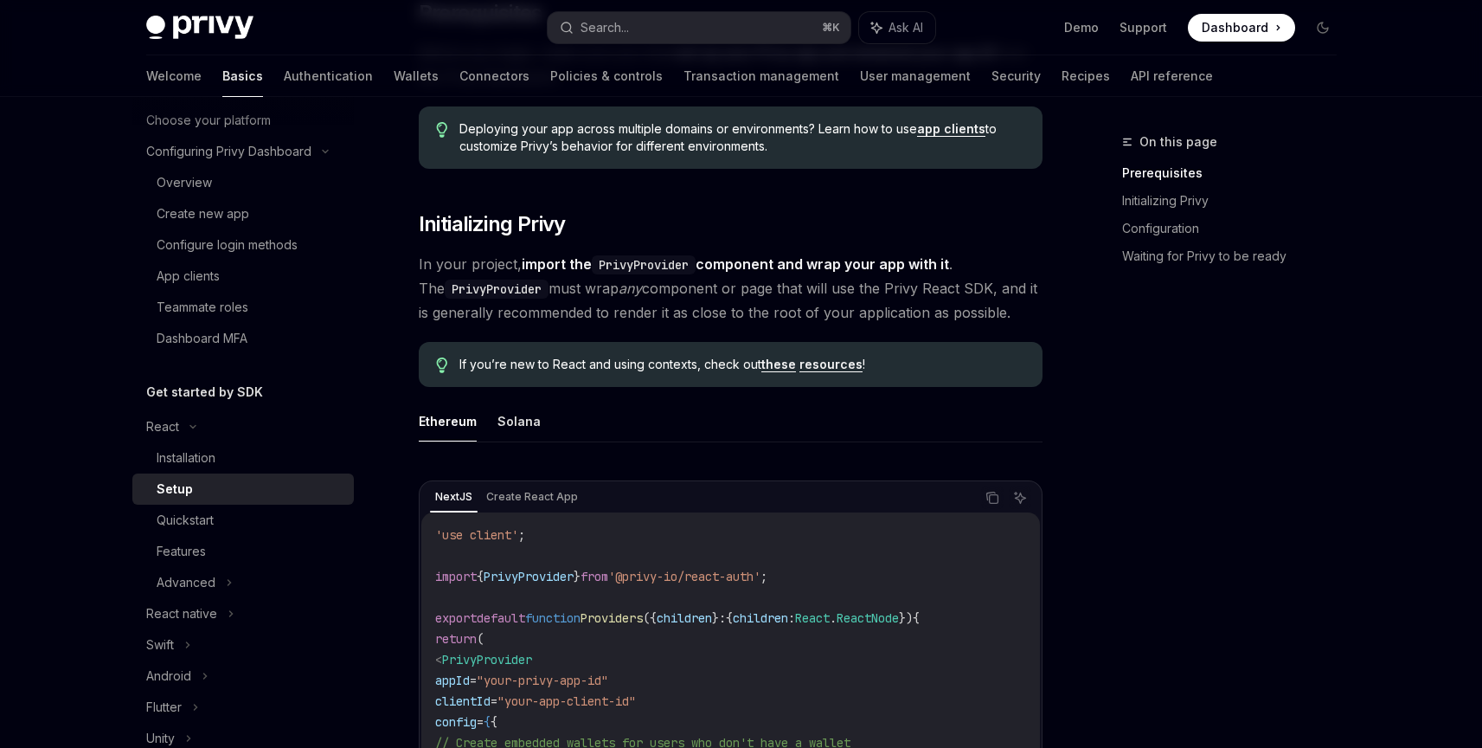
scroll to position [140, 0]
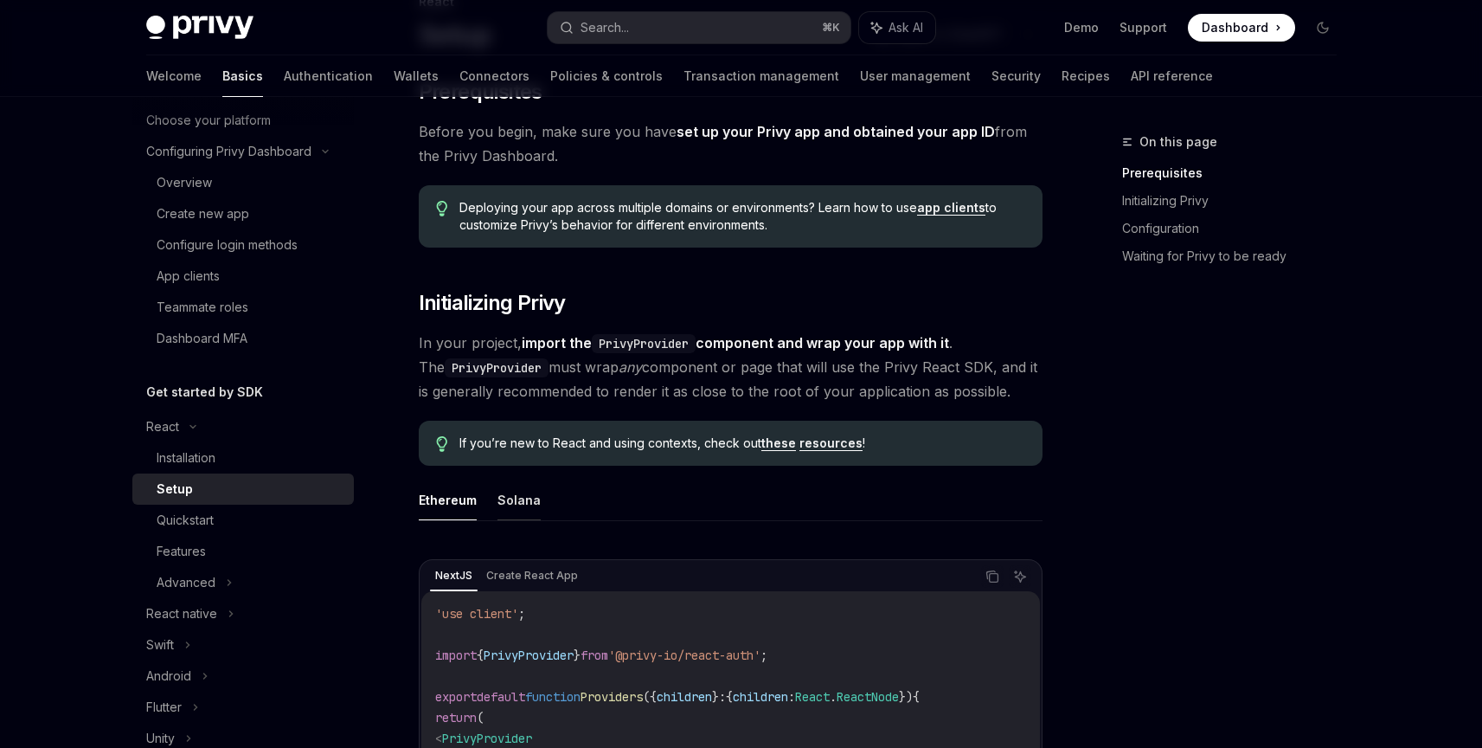
click at [504, 499] on button "Solana" at bounding box center [519, 499] width 43 height 41
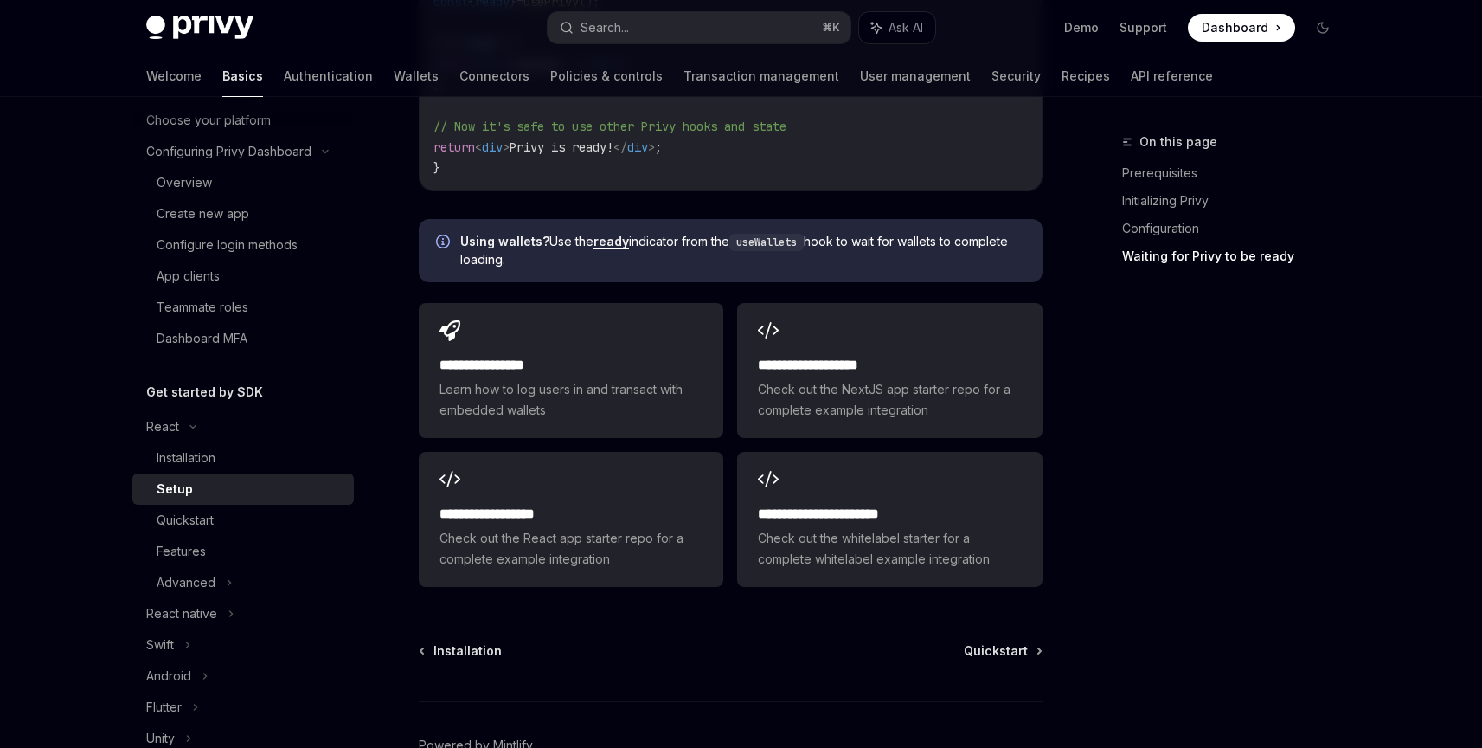
scroll to position [2300, 0]
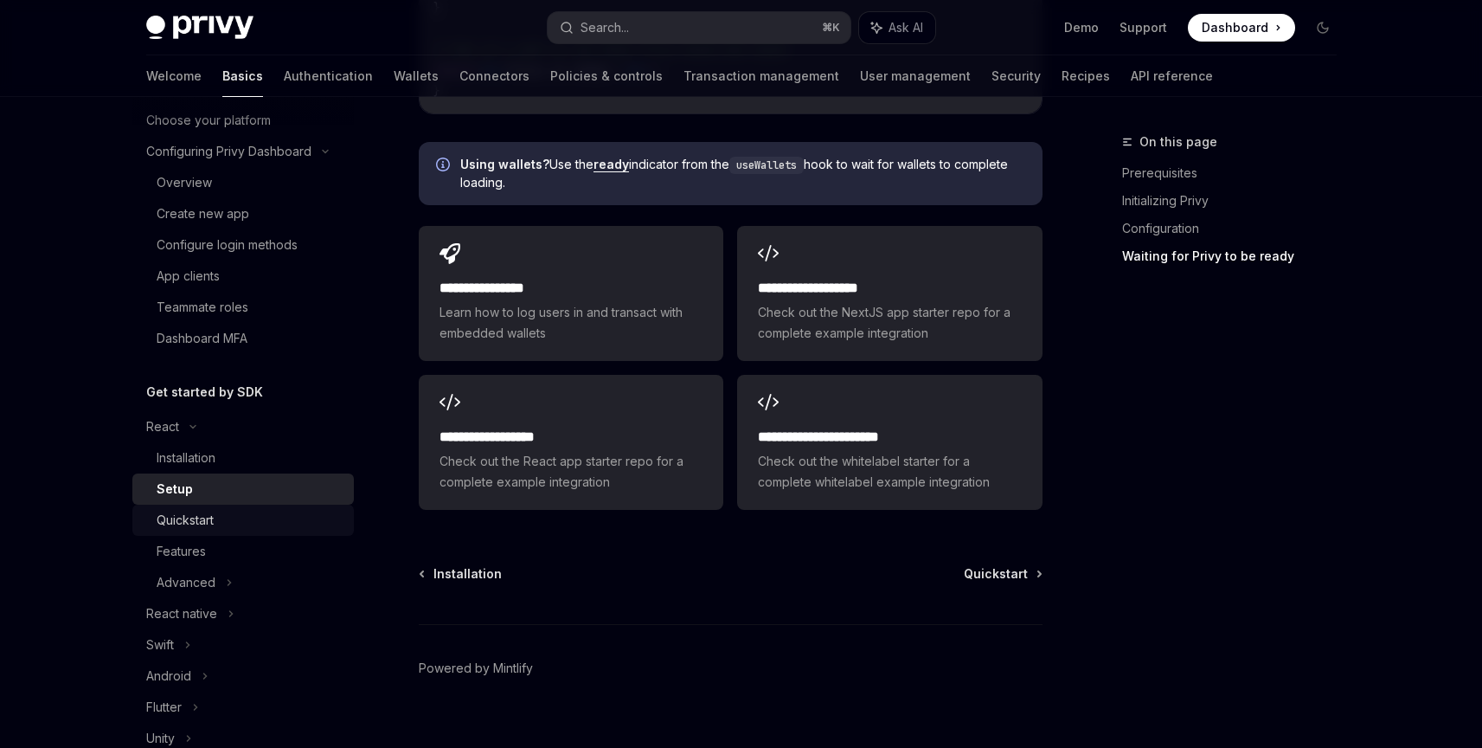
click at [271, 523] on div "Quickstart" at bounding box center [250, 520] width 187 height 21
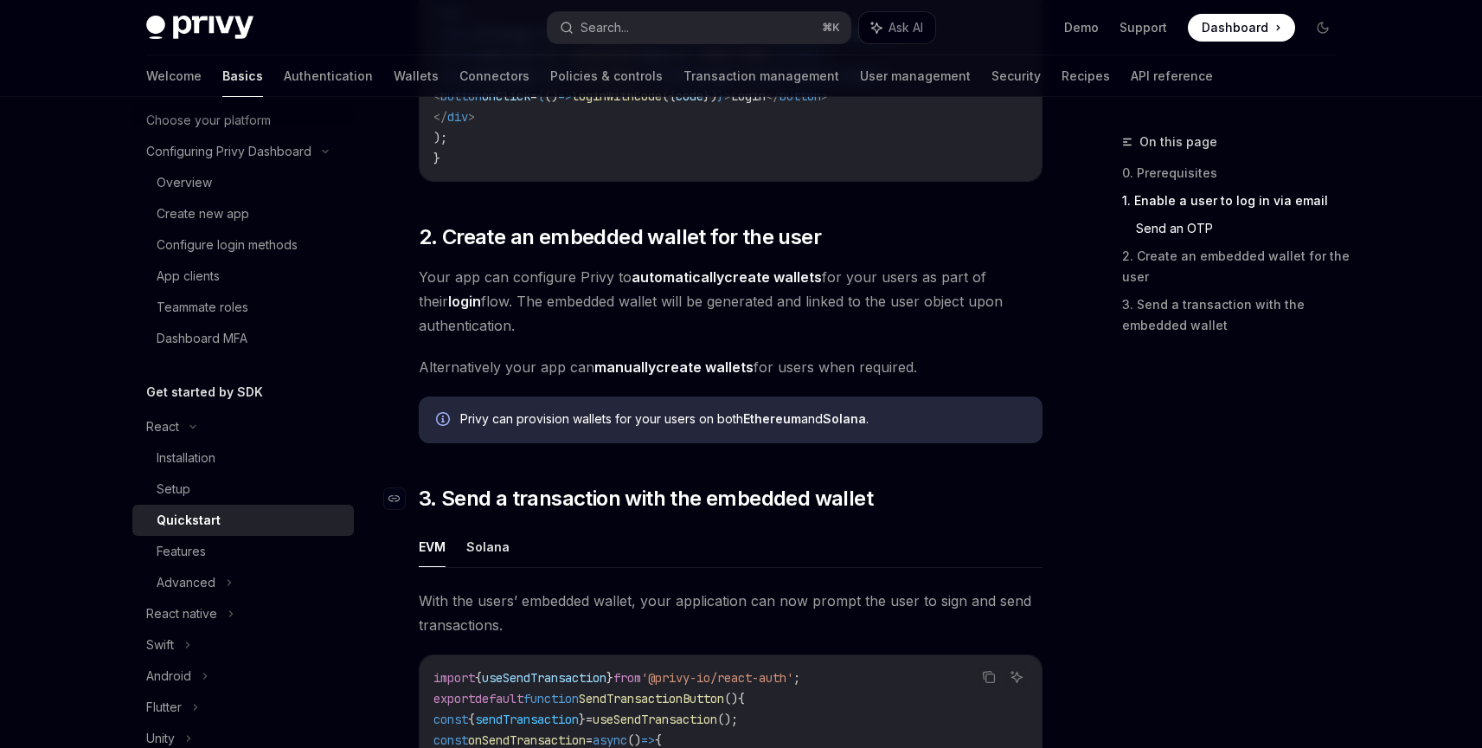
scroll to position [1230, 0]
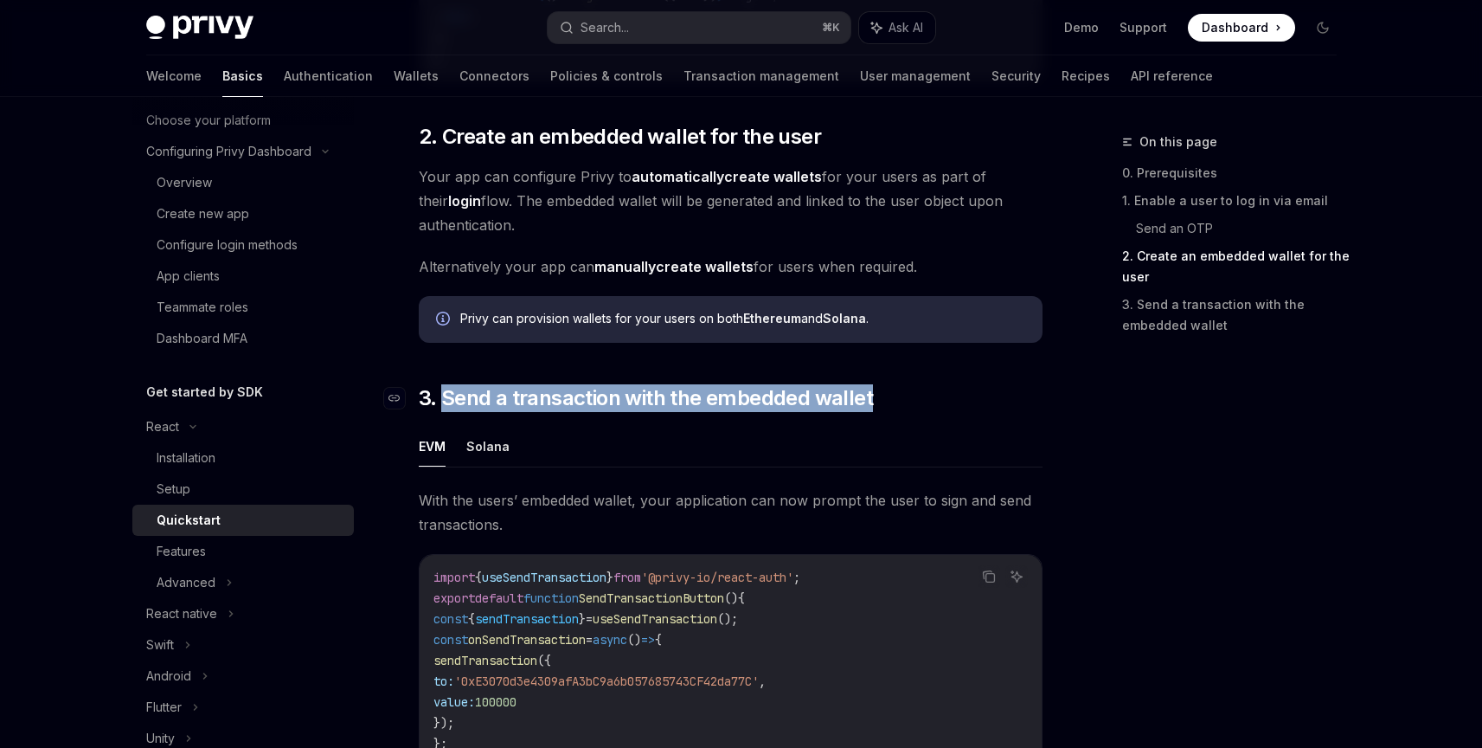
drag, startPoint x: 889, startPoint y: 401, endPoint x: 445, endPoint y: 392, distance: 444.0
click at [445, 392] on h2 "​ 3. Send a transaction with the embedded wallet" at bounding box center [731, 398] width 624 height 28
copy span "Send a transaction with the embedded wallet"
click at [494, 452] on button "Solana" at bounding box center [487, 446] width 43 height 41
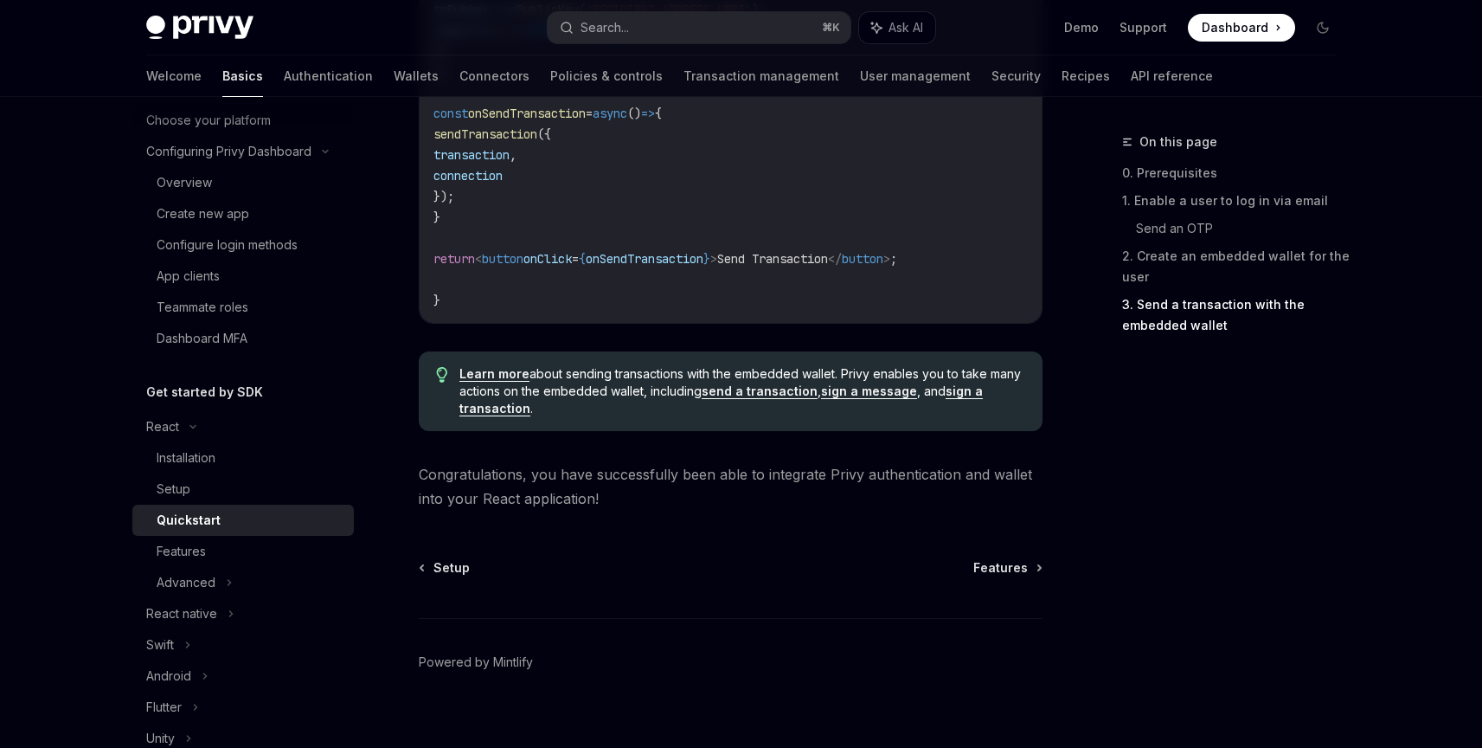
scroll to position [2027, 0]
click at [951, 406] on link "sign a transaction" at bounding box center [720, 398] width 523 height 33
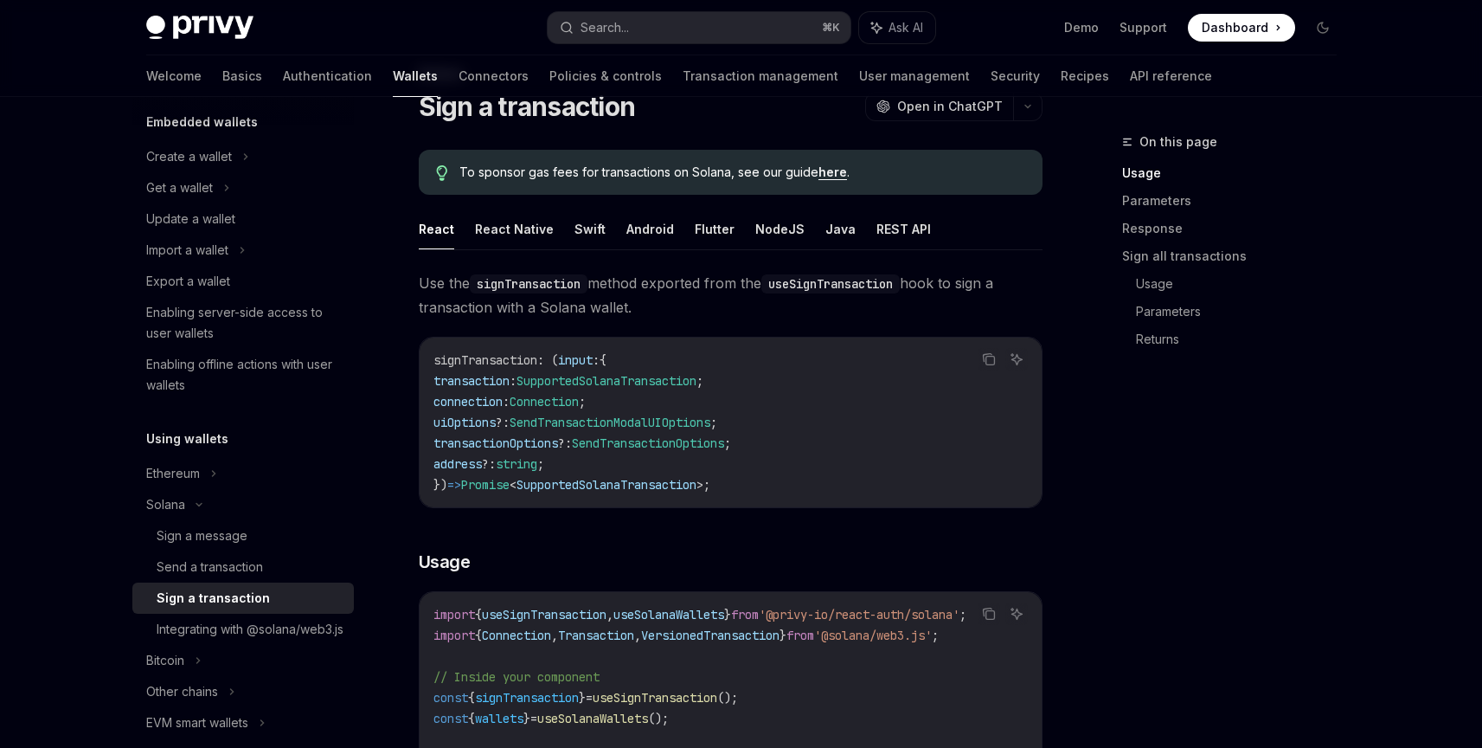
scroll to position [69, 0]
click at [508, 229] on button "React Native" at bounding box center [514, 228] width 79 height 41
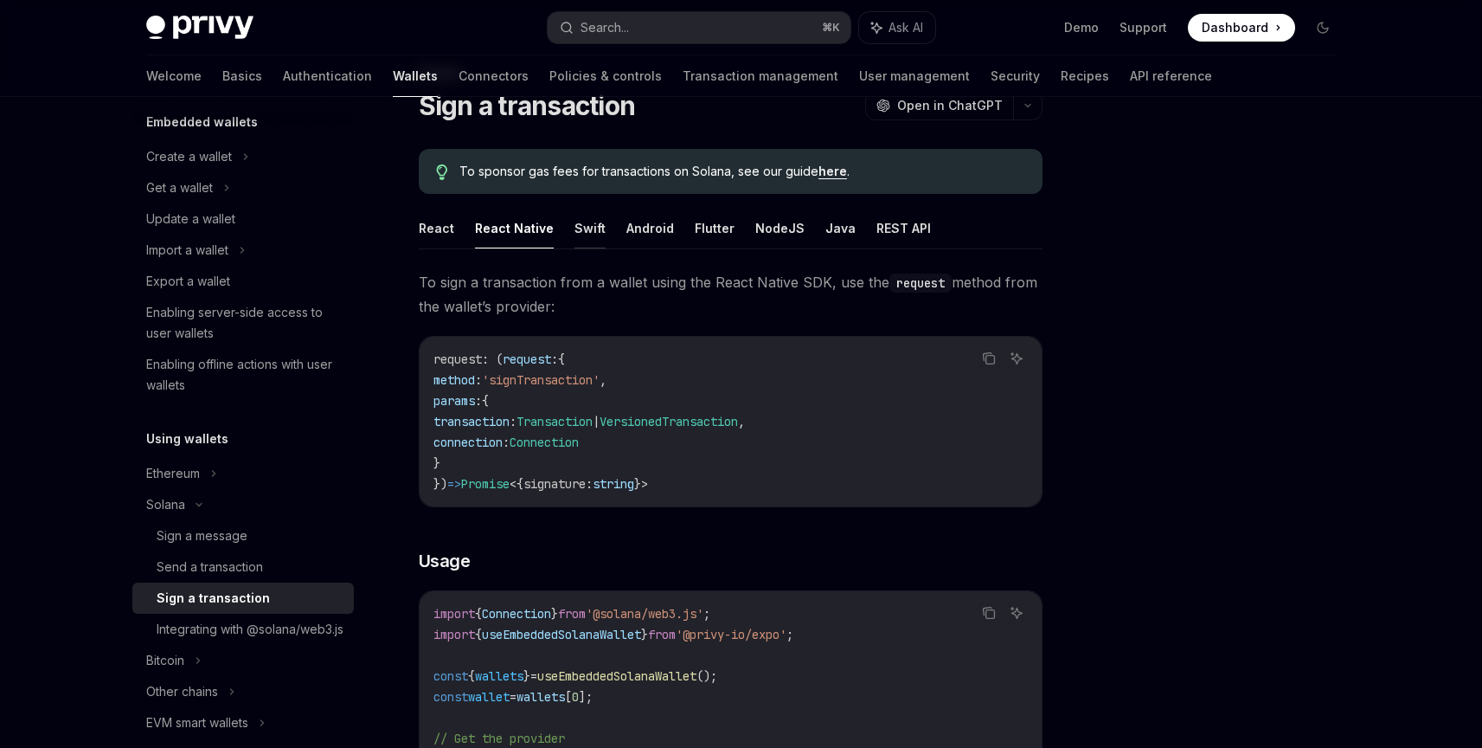
click at [581, 225] on button "Swift" at bounding box center [590, 228] width 31 height 41
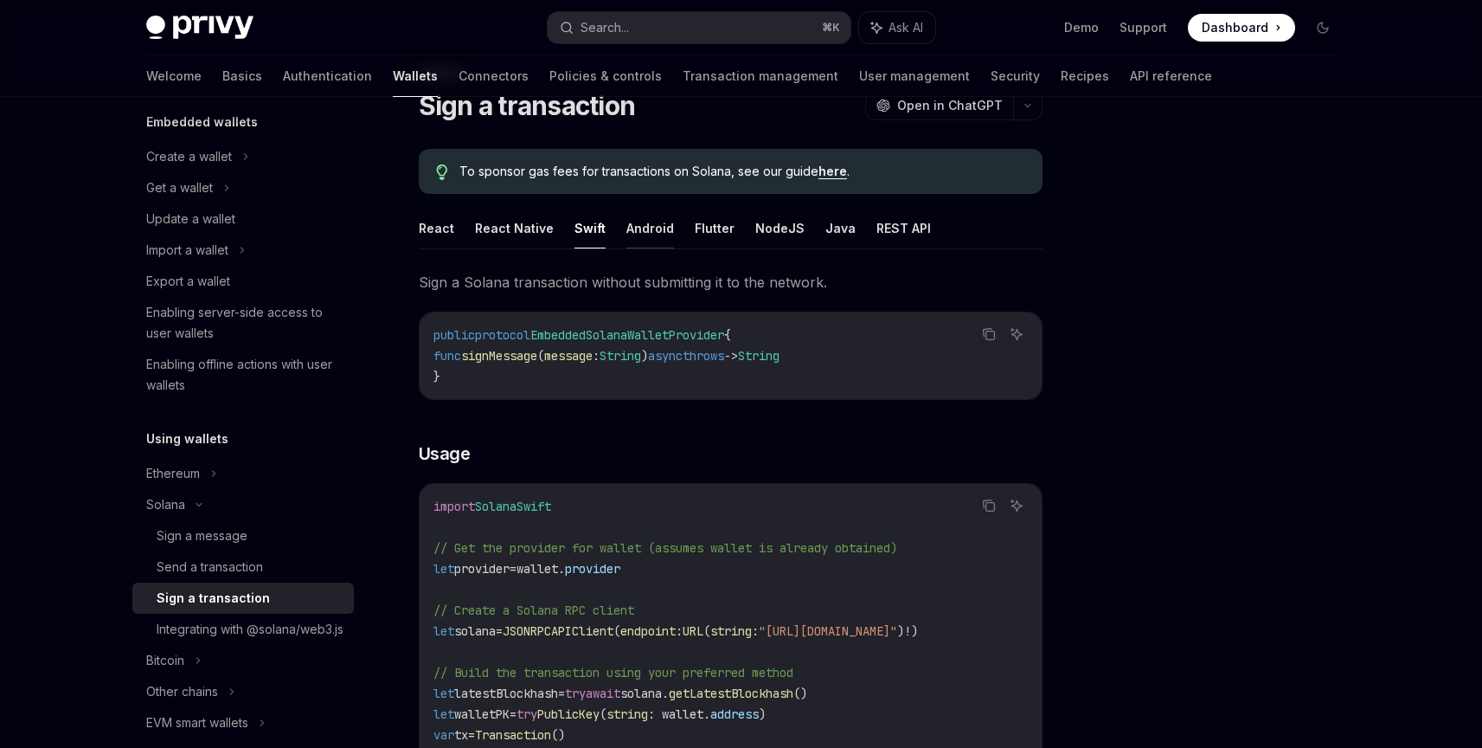
click at [652, 222] on button "Android" at bounding box center [650, 228] width 48 height 41
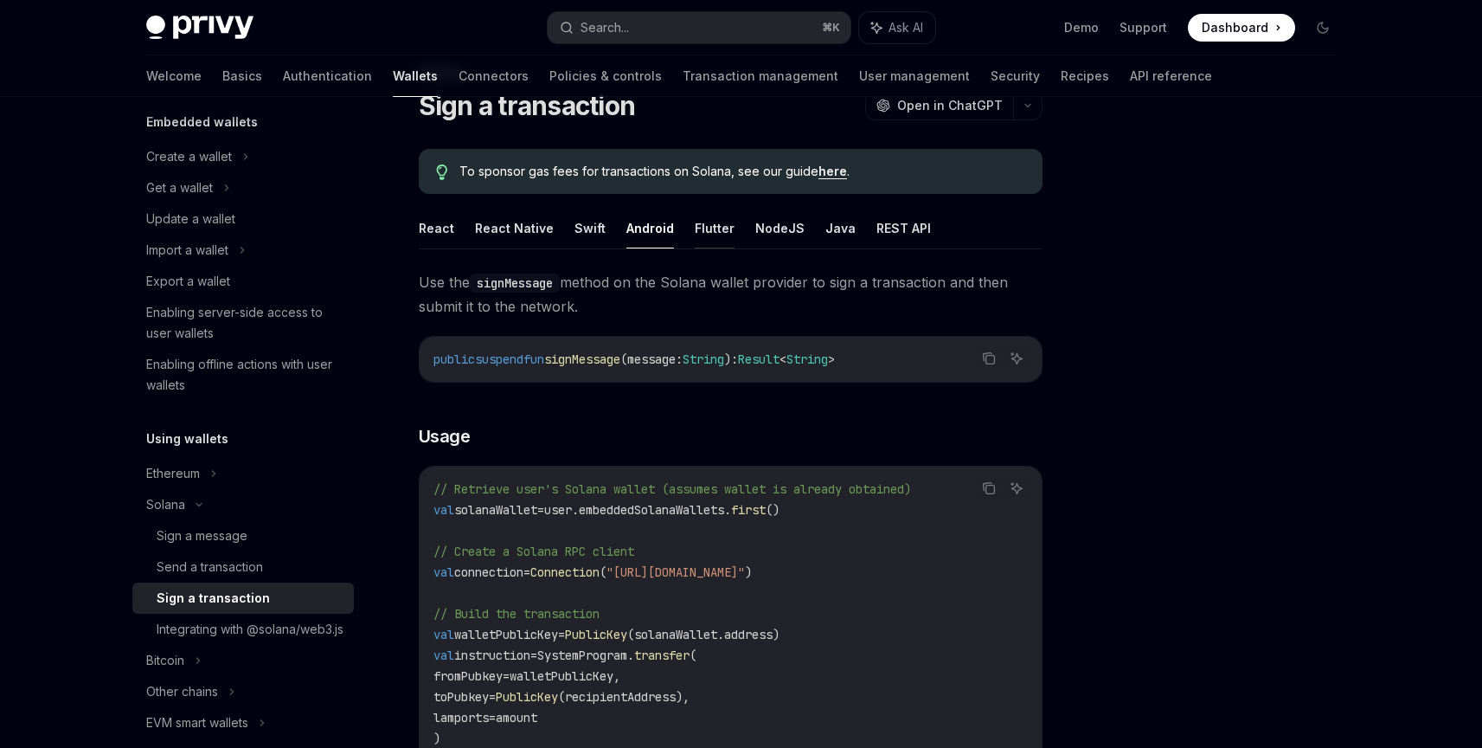
click at [704, 225] on button "Flutter" at bounding box center [715, 228] width 40 height 41
click at [756, 228] on button "NodeJS" at bounding box center [779, 228] width 49 height 41
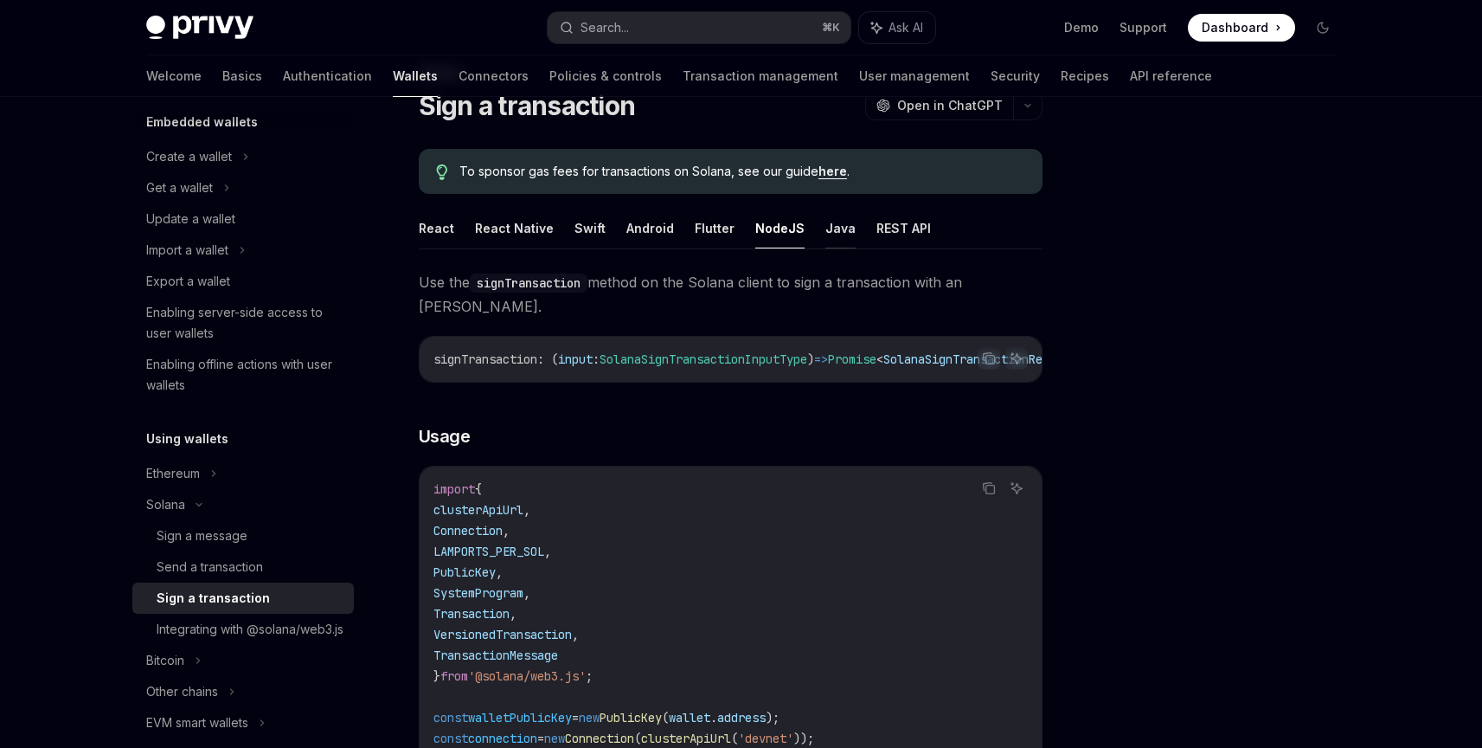
click at [831, 230] on button "Java" at bounding box center [840, 228] width 30 height 41
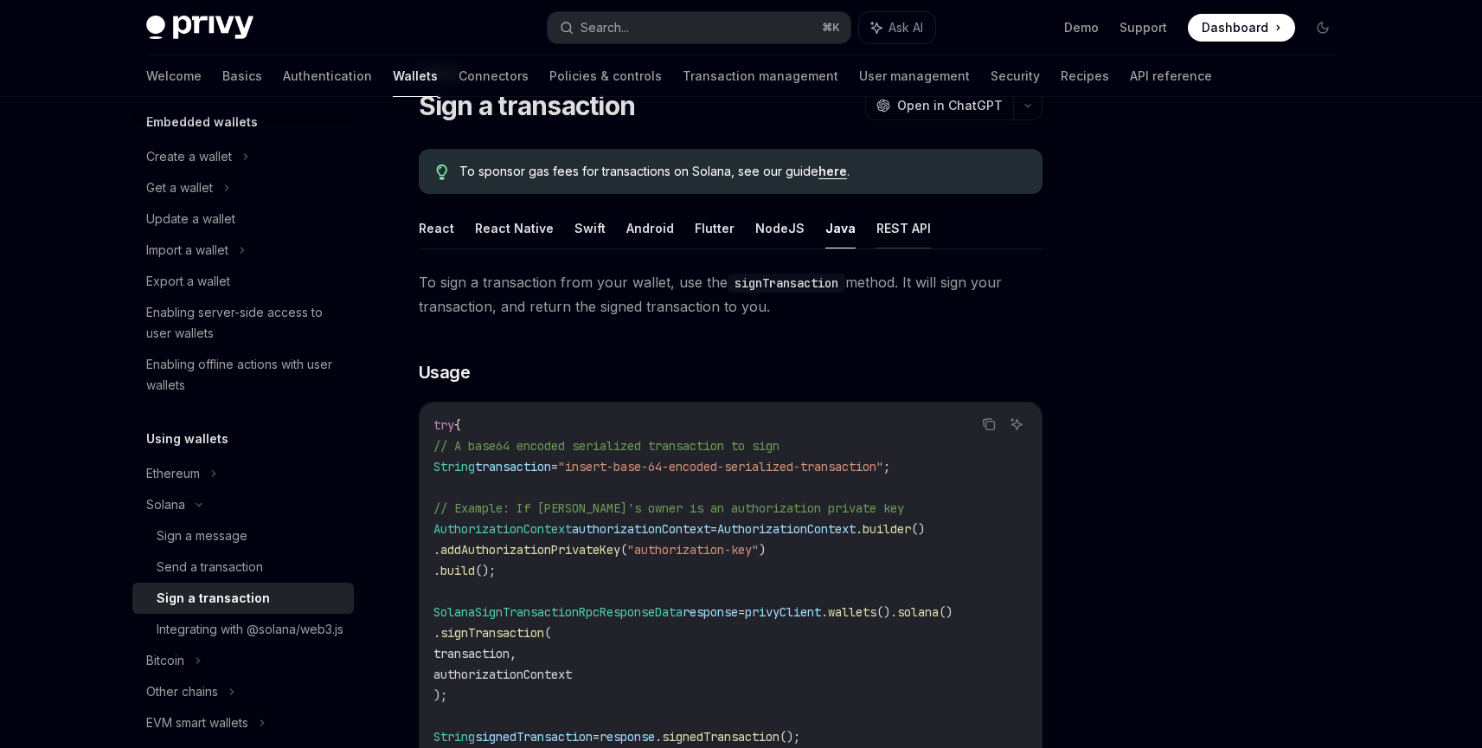
click at [877, 231] on button "REST API" at bounding box center [904, 228] width 55 height 41
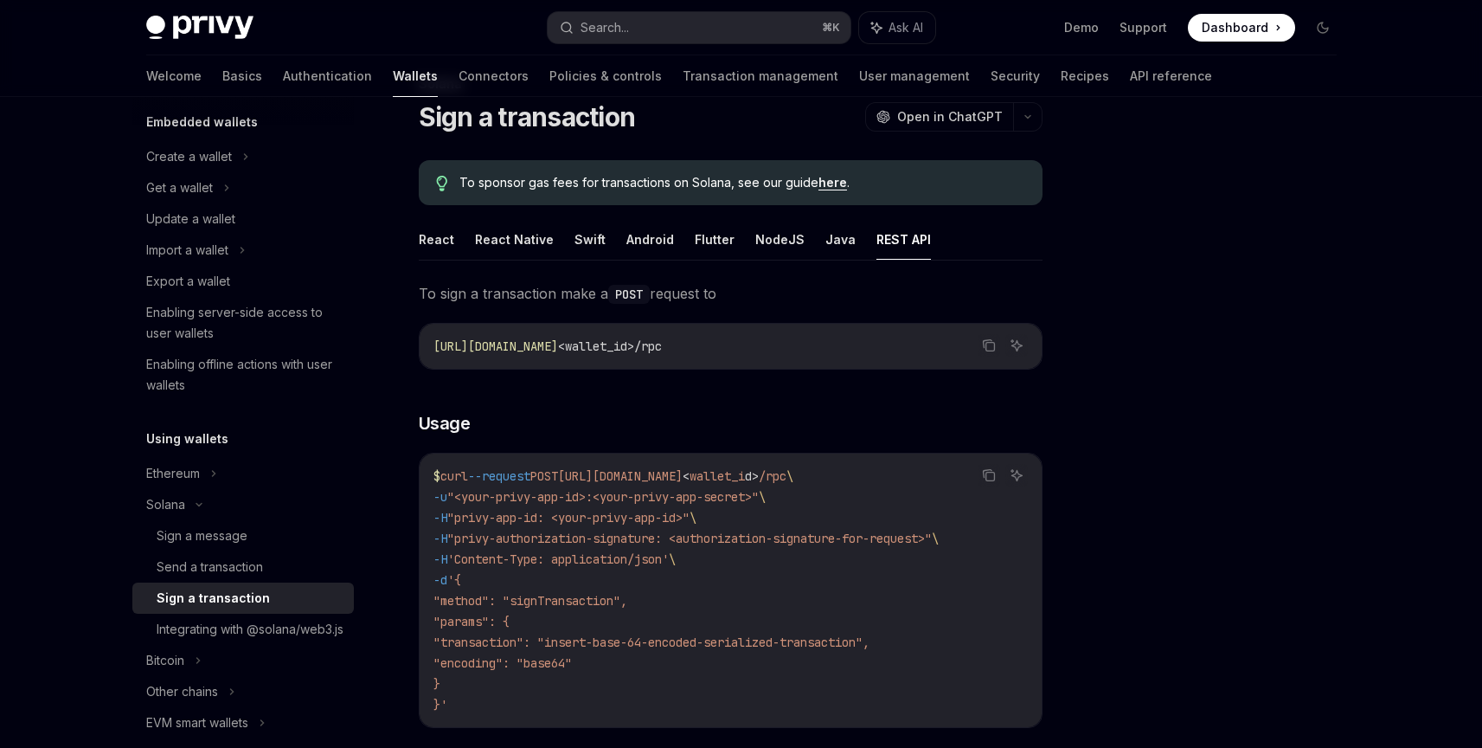
scroll to position [39, 0]
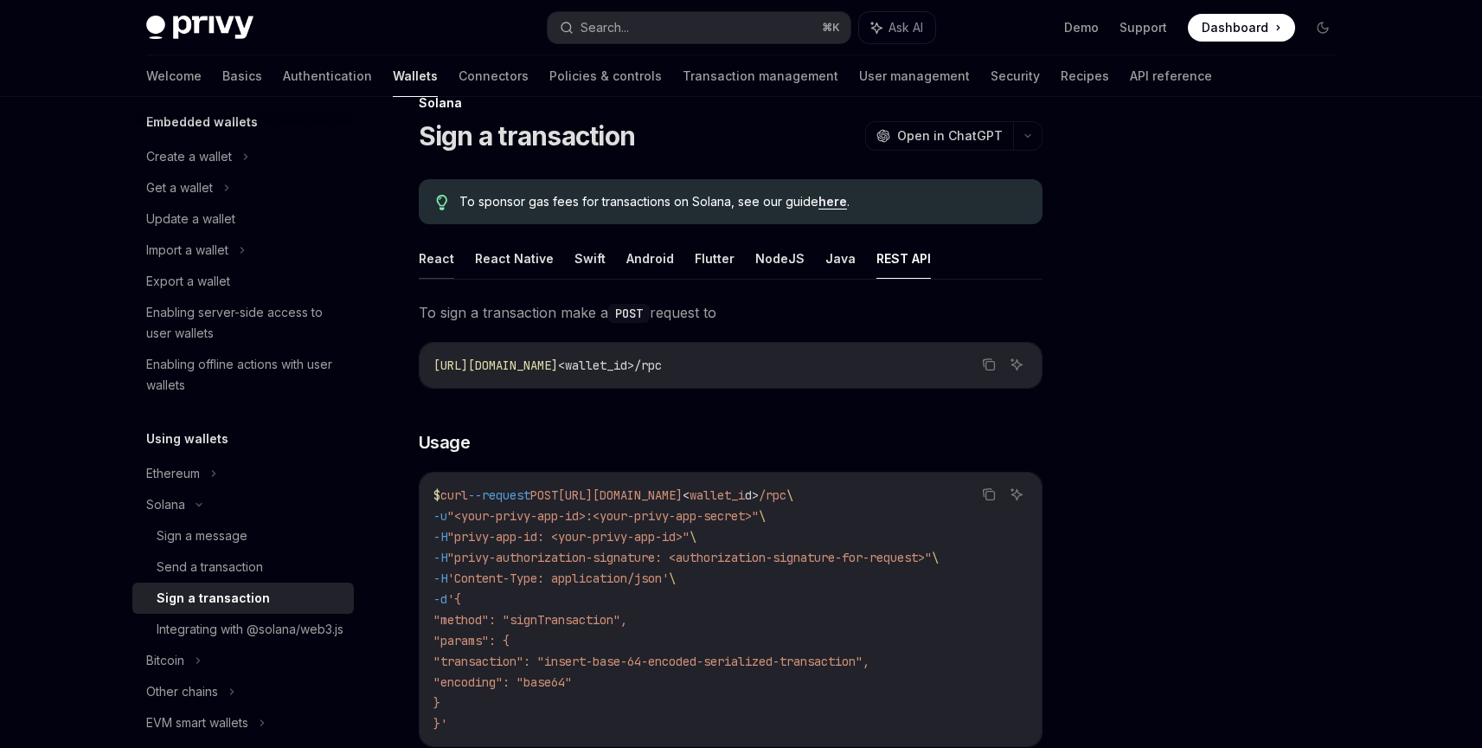
click at [448, 263] on button "React" at bounding box center [436, 258] width 35 height 41
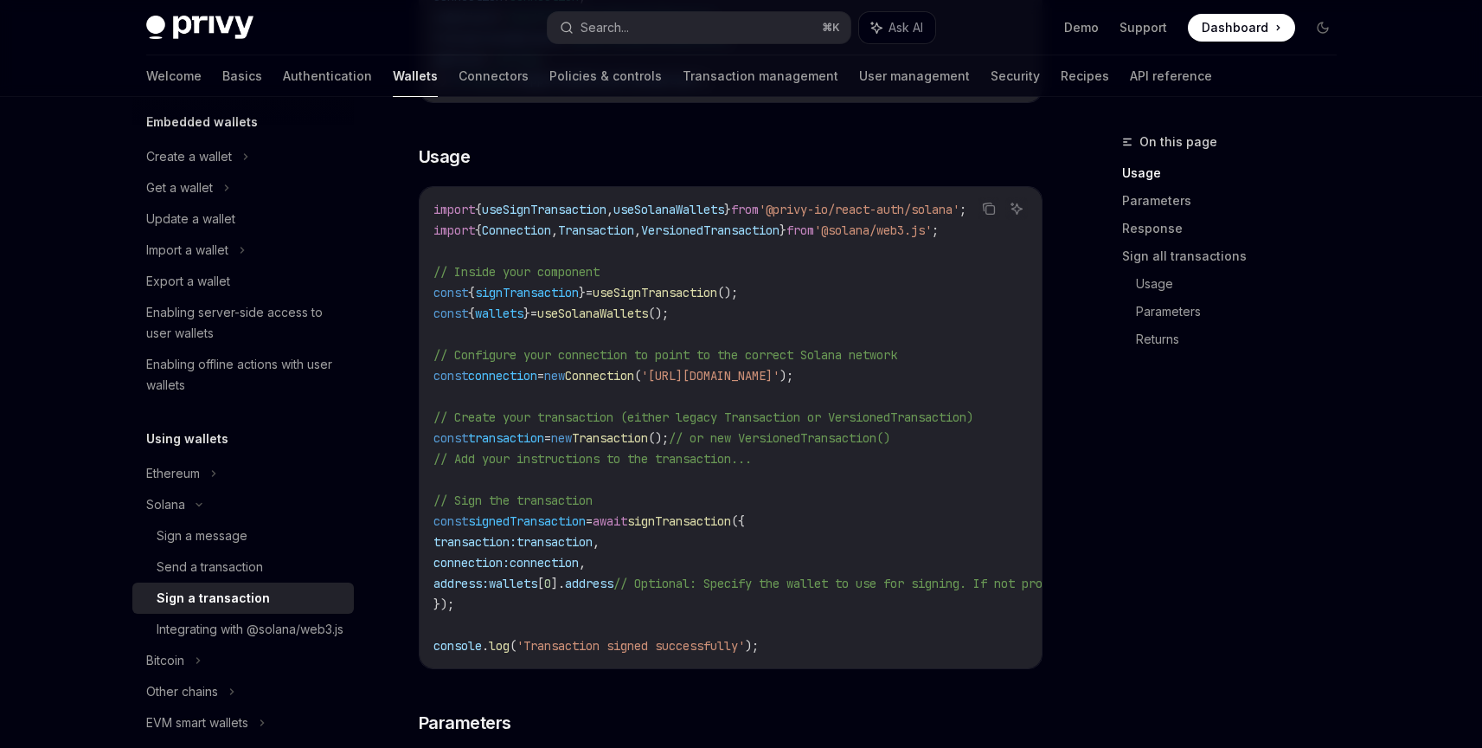
scroll to position [474, 0]
click at [537, 582] on span "wallets" at bounding box center [513, 583] width 48 height 16
copy span "wallets"
drag, startPoint x: 707, startPoint y: 662, endPoint x: 758, endPoint y: 663, distance: 51.1
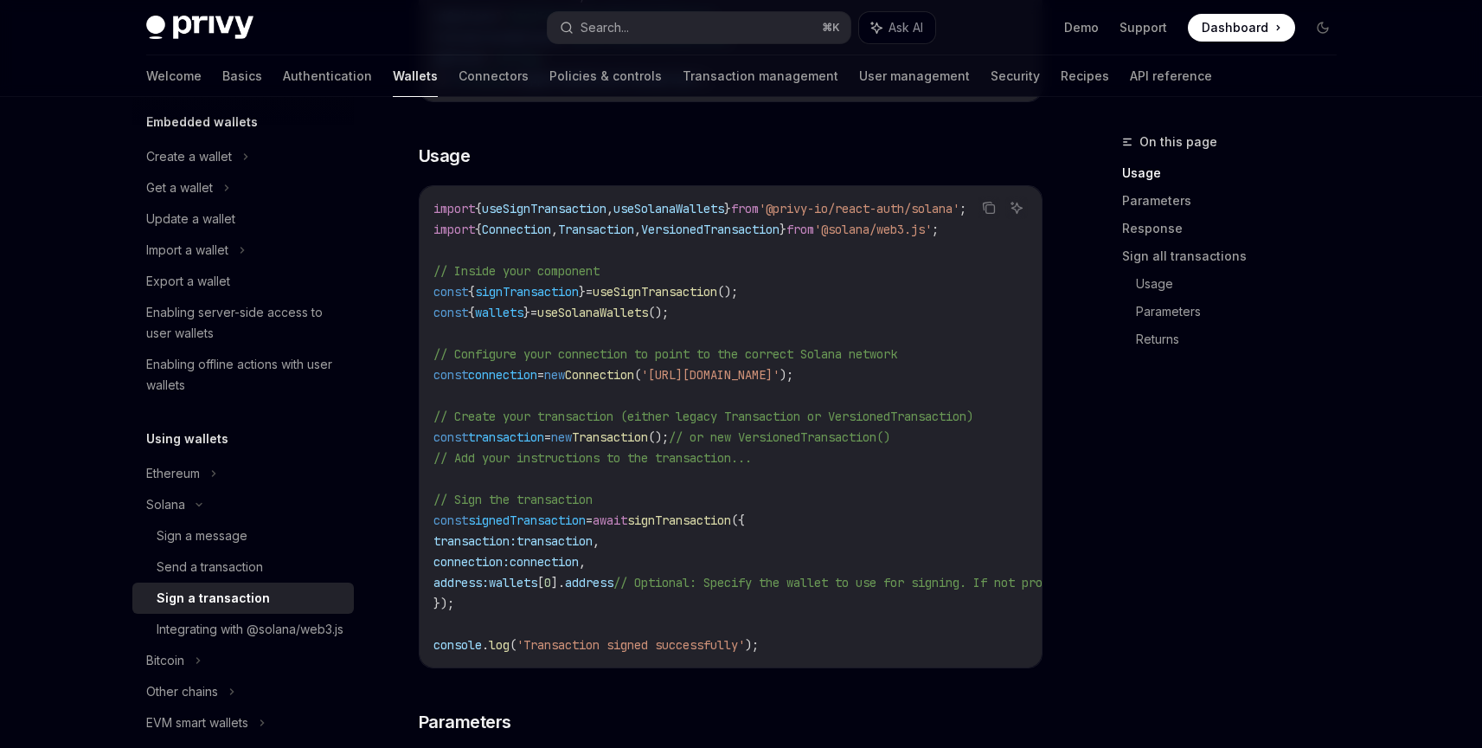
click at [758, 663] on div "import { useSignTransaction , useSolanaWallets } from '@privy-io/react-auth/sol…" at bounding box center [731, 426] width 622 height 481
drag, startPoint x: 710, startPoint y: 666, endPoint x: 779, endPoint y: 669, distance: 69.3
click at [779, 667] on div "import { useSignTransaction , useSolanaWallets } from '@privy-io/react-auth/sol…" at bounding box center [731, 426] width 622 height 481
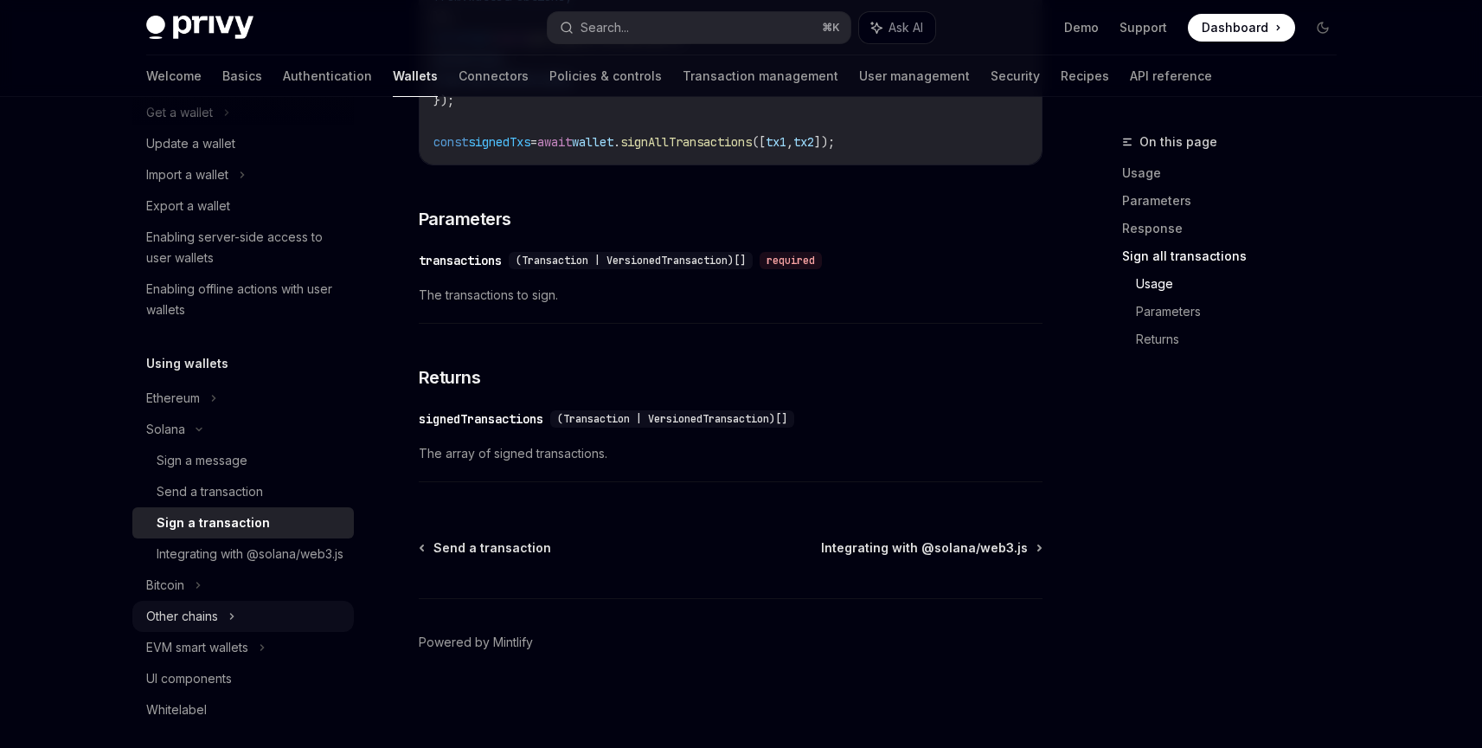
scroll to position [203, 0]
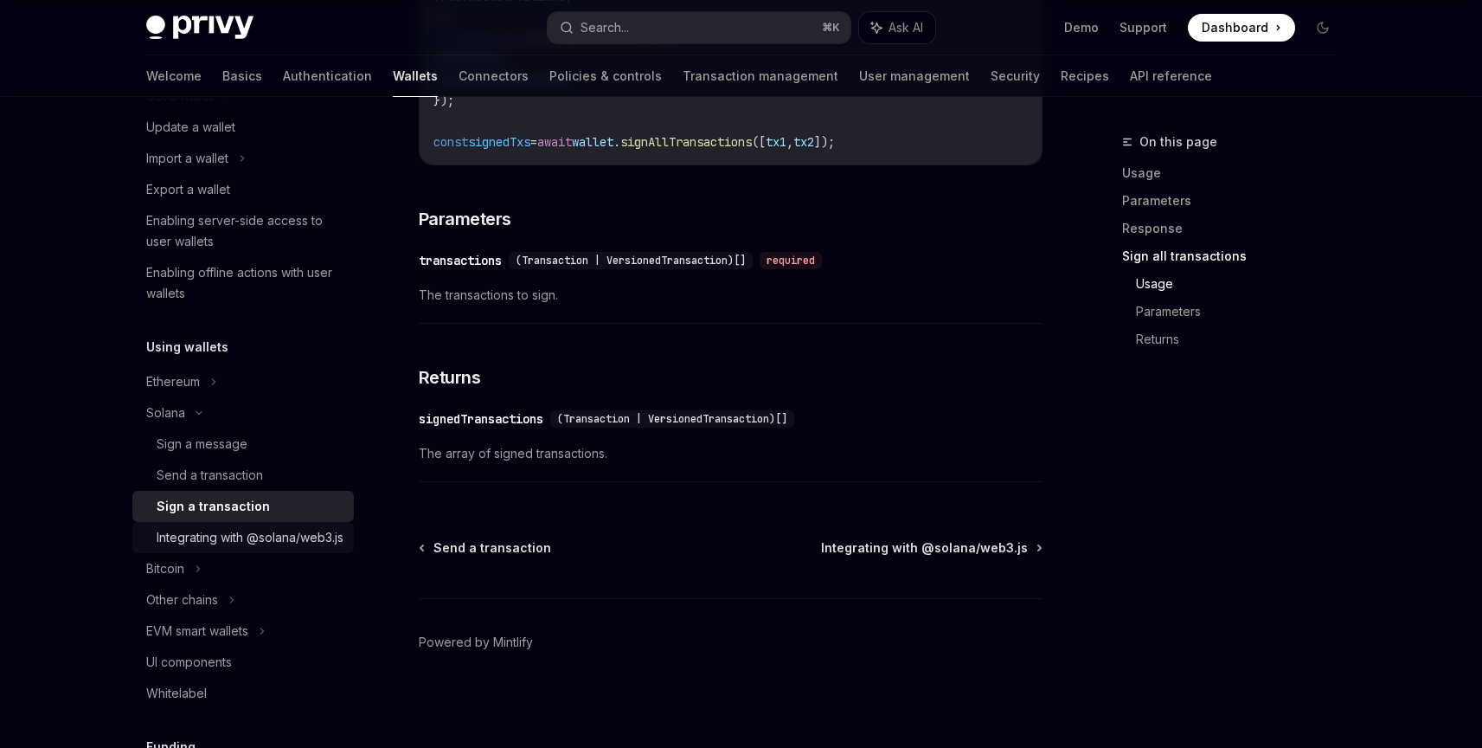
click at [247, 547] on div "Integrating with @solana/web3.js" at bounding box center [250, 537] width 187 height 21
type textarea "*"
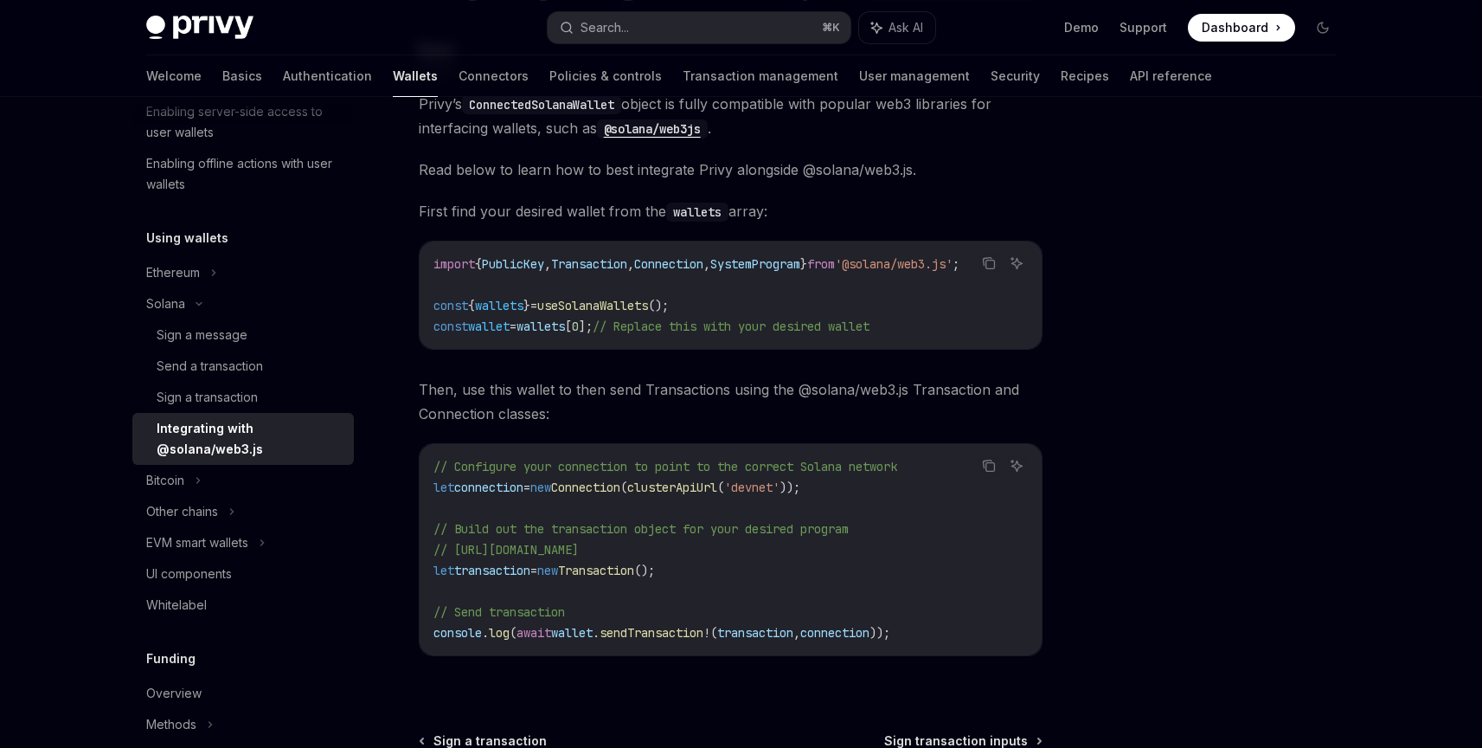
scroll to position [188, 0]
click at [643, 620] on code "// Configure your connection to point to the correct Solana network let connect…" at bounding box center [730, 550] width 594 height 187
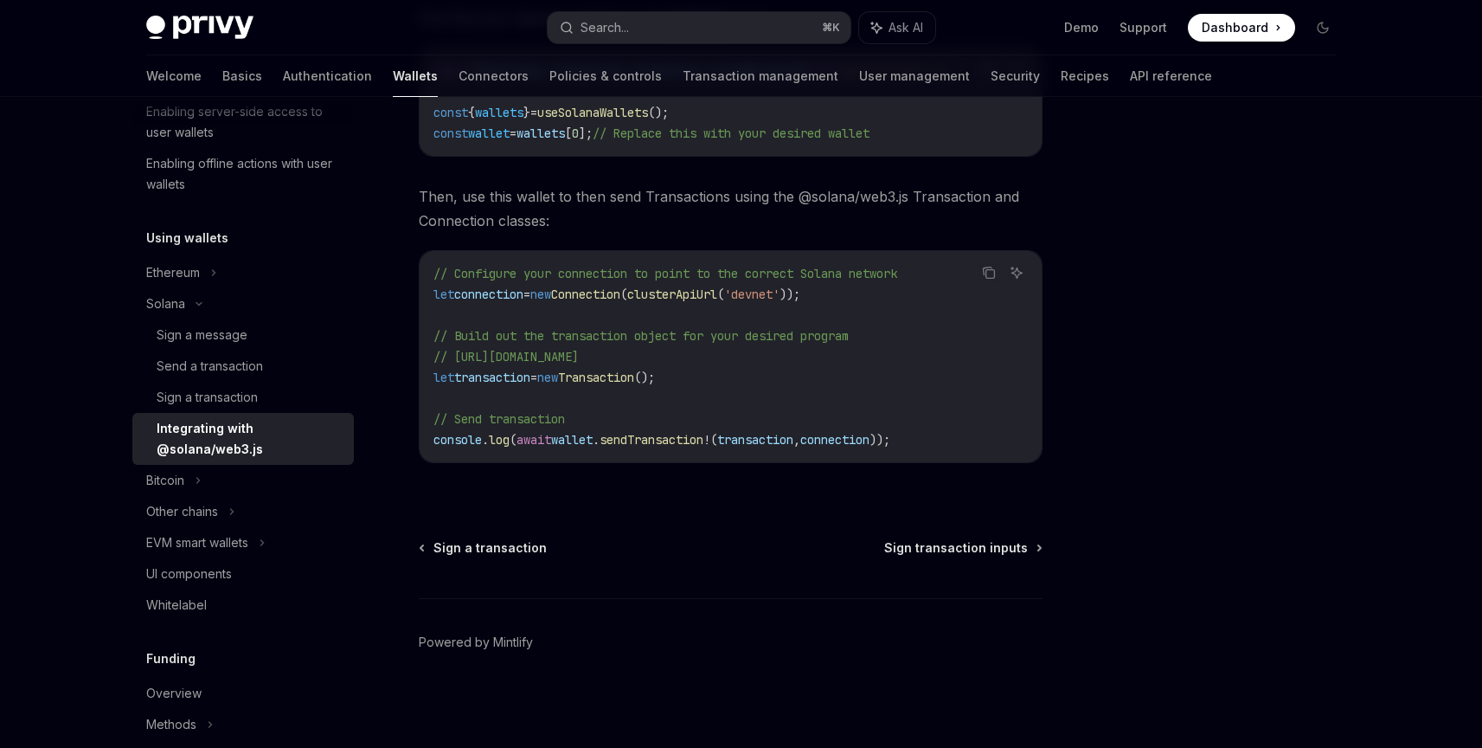
scroll to position [389, 0]
